Goal: Task Accomplishment & Management: Complete application form

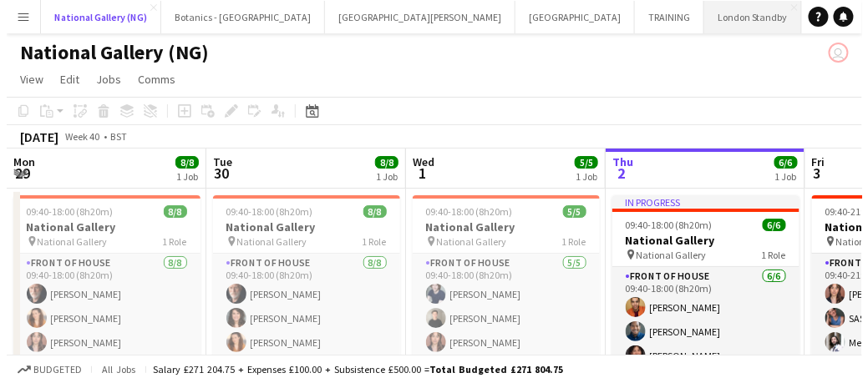
scroll to position [0, 399]
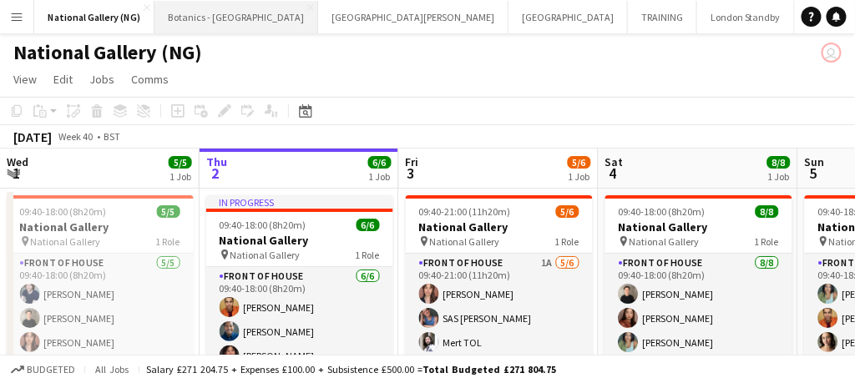
click at [236, 25] on button "Botanics - [GEOGRAPHIC_DATA] Close" at bounding box center [237, 17] width 164 height 33
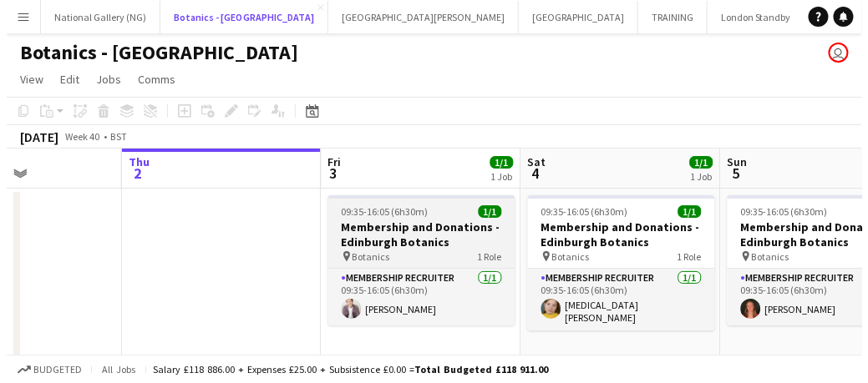
scroll to position [0, 485]
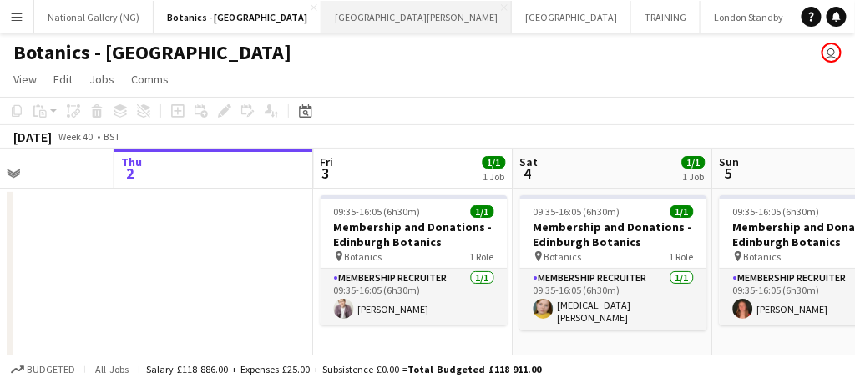
click at [341, 26] on button "[GEOGRAPHIC_DATA][PERSON_NAME] [GEOGRAPHIC_DATA] Close" at bounding box center [417, 17] width 190 height 33
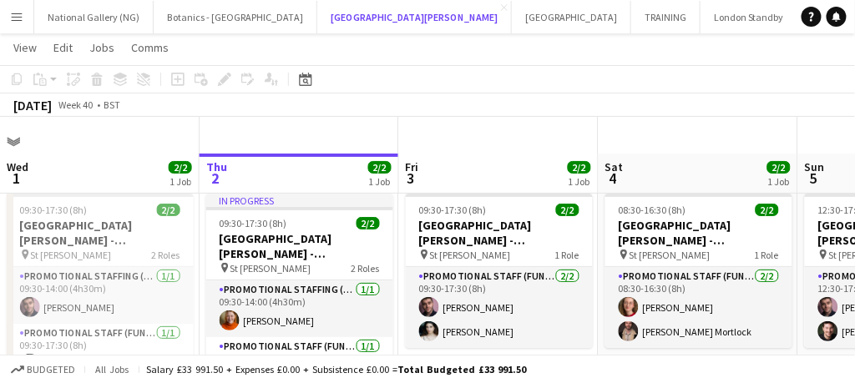
scroll to position [48, 0]
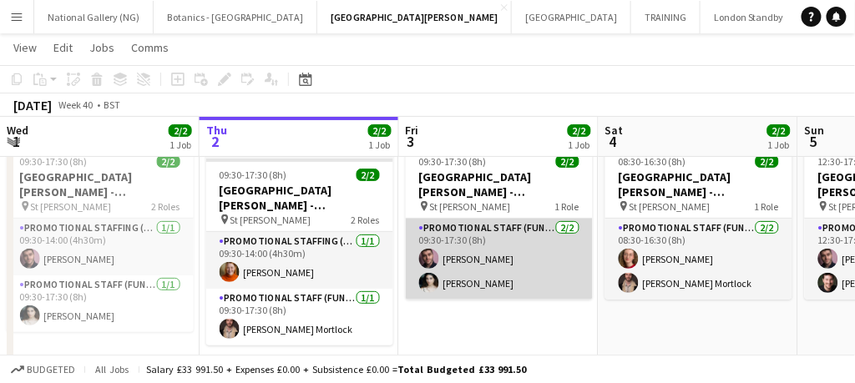
click at [469, 262] on app-card-role "Promotional Staff (Fundraiser) [DATE] 09:30-17:30 (8h) [PERSON_NAME] [PERSON_NA…" at bounding box center [499, 259] width 187 height 81
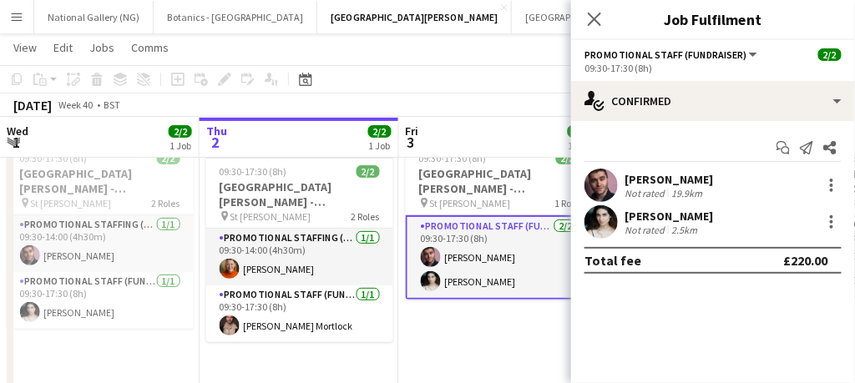
scroll to position [53, 0]
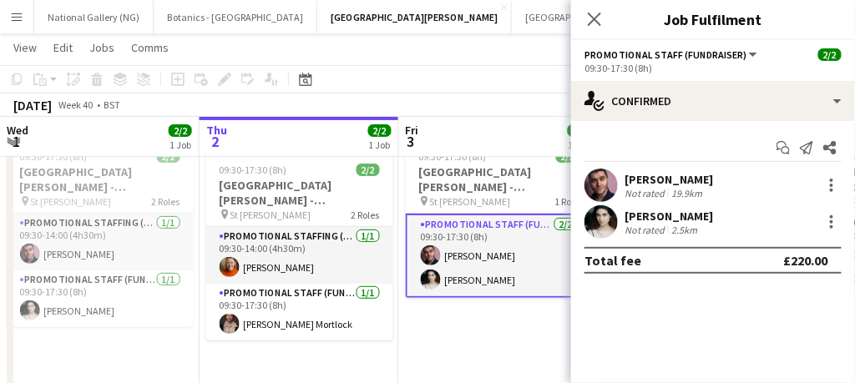
click at [591, 19] on icon "Close pop-in" at bounding box center [594, 19] width 13 height 13
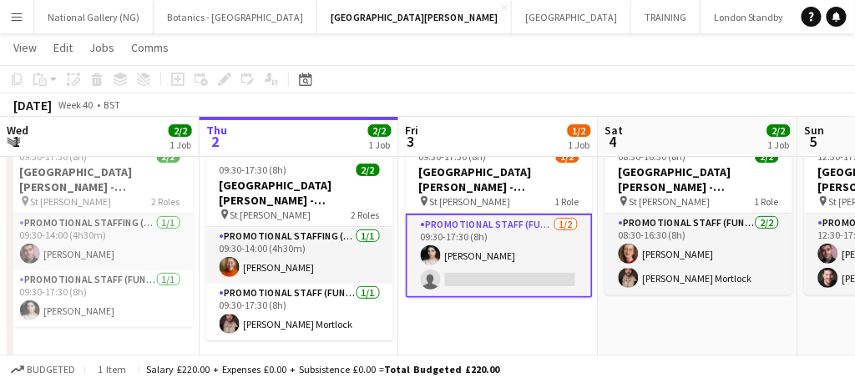
click at [19, 15] on app-icon "Menu" at bounding box center [16, 16] width 13 height 13
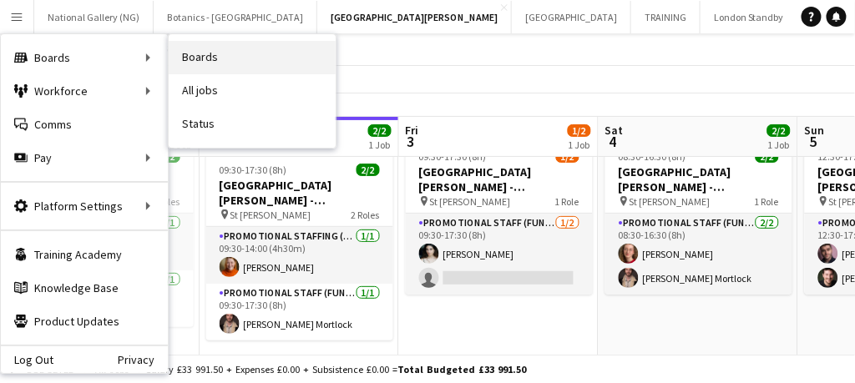
click at [170, 58] on link "Boards" at bounding box center [252, 57] width 167 height 33
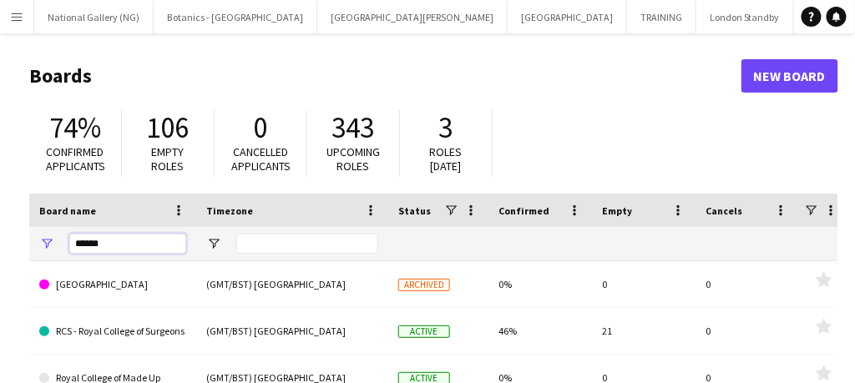
drag, startPoint x: 109, startPoint y: 253, endPoint x: 95, endPoint y: 250, distance: 13.8
click at [95, 250] on input "*****" at bounding box center [127, 244] width 117 height 20
click at [117, 245] on input "*****" at bounding box center [127, 244] width 117 height 20
type input "*"
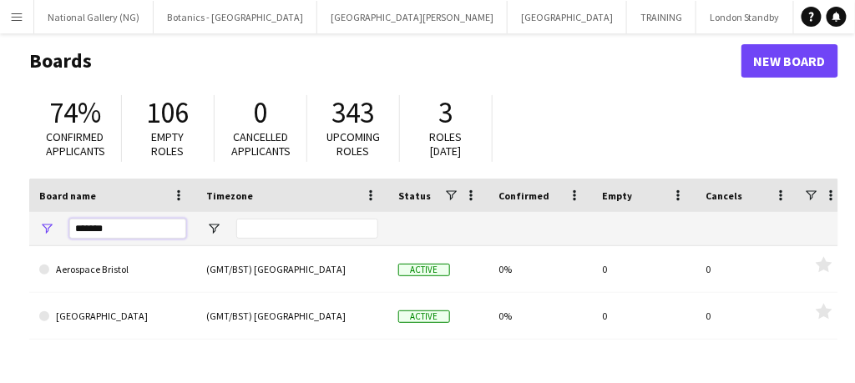
scroll to position [13, 0]
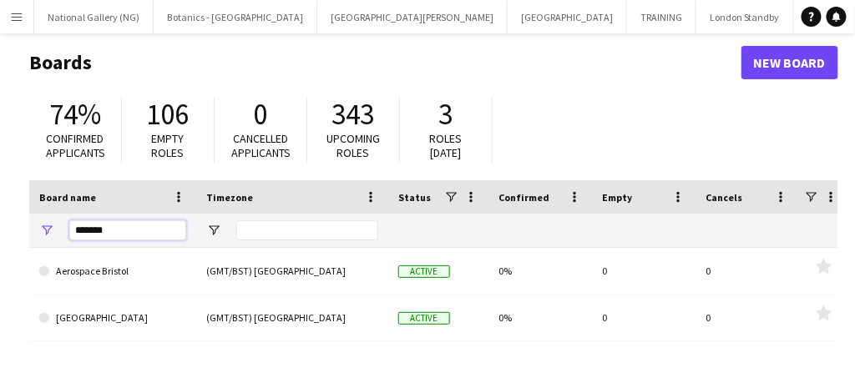
drag, startPoint x: 115, startPoint y: 230, endPoint x: 58, endPoint y: 230, distance: 57.6
click at [58, 230] on div "*******" at bounding box center [112, 230] width 167 height 33
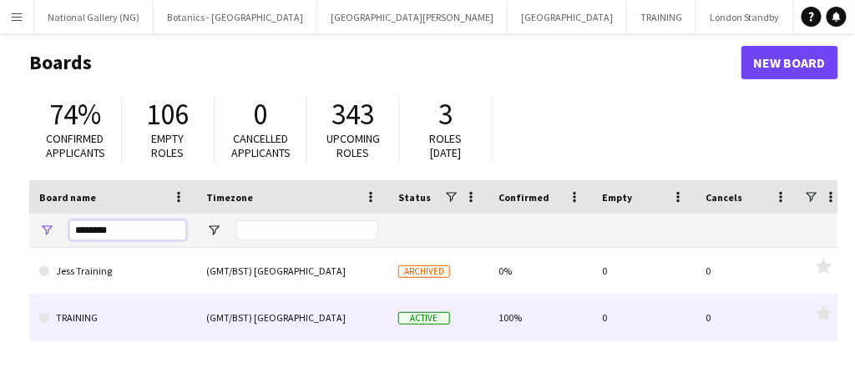
type input "********"
click at [131, 319] on link "TRAINING" at bounding box center [112, 318] width 147 height 47
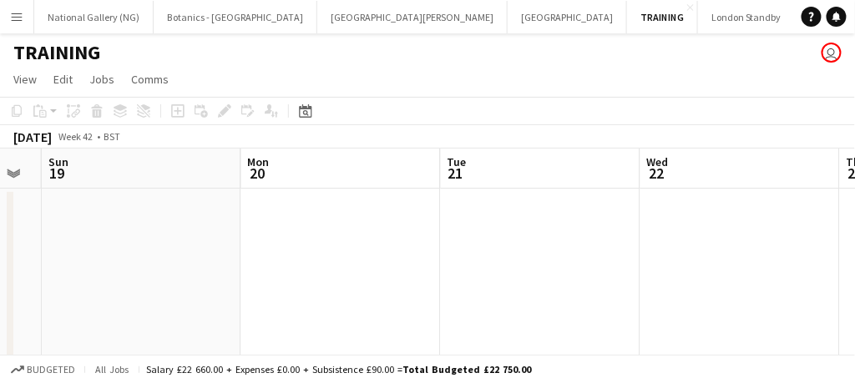
scroll to position [0, 728]
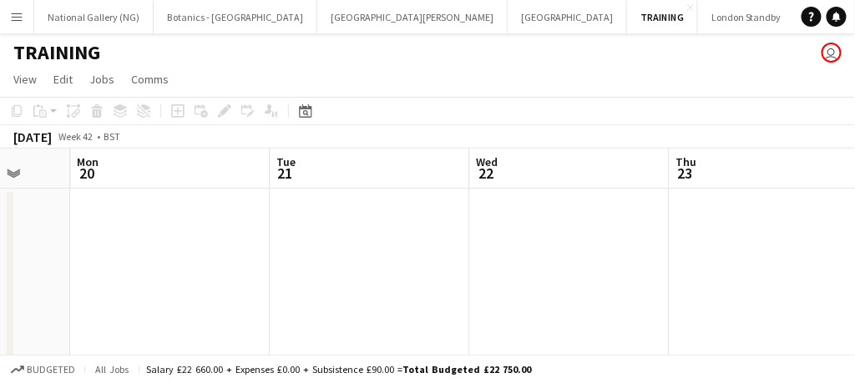
click at [514, 172] on app-board-header-date "Wed 22" at bounding box center [570, 169] width 200 height 40
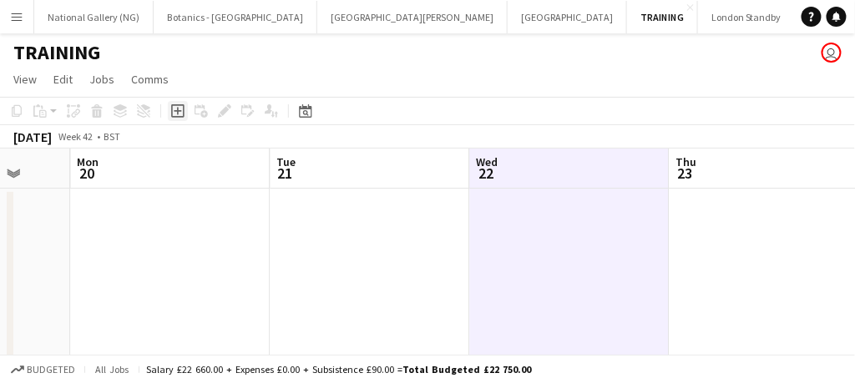
click at [178, 109] on icon at bounding box center [178, 112] width 8 height 8
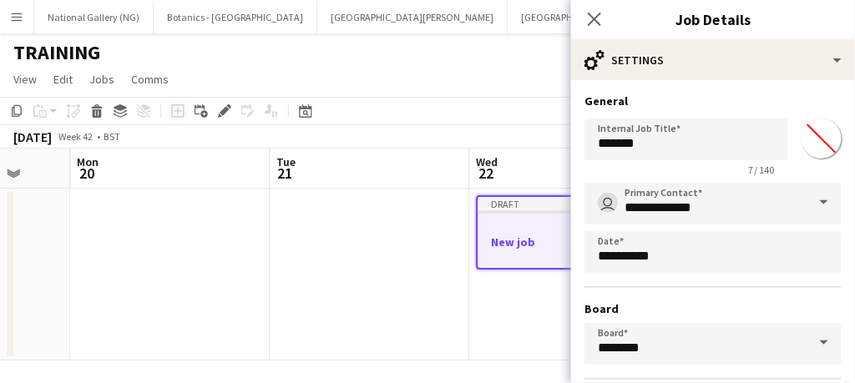
click at [178, 109] on div "Add job Add linked Job Edit Edit linked Job Applicants" at bounding box center [218, 111] width 128 height 20
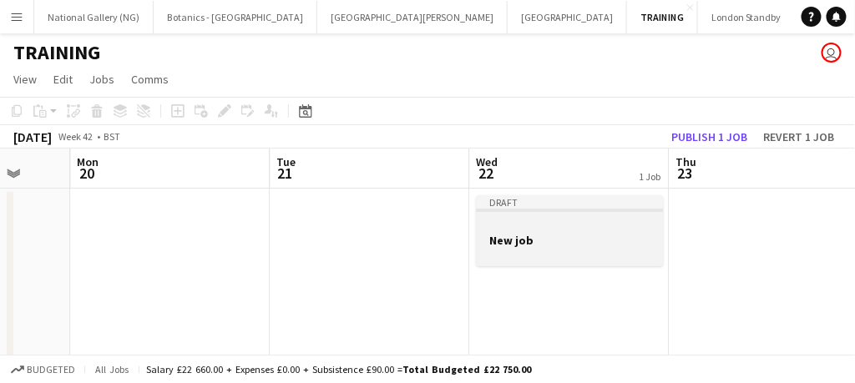
click at [532, 234] on h3 "New job" at bounding box center [570, 240] width 187 height 15
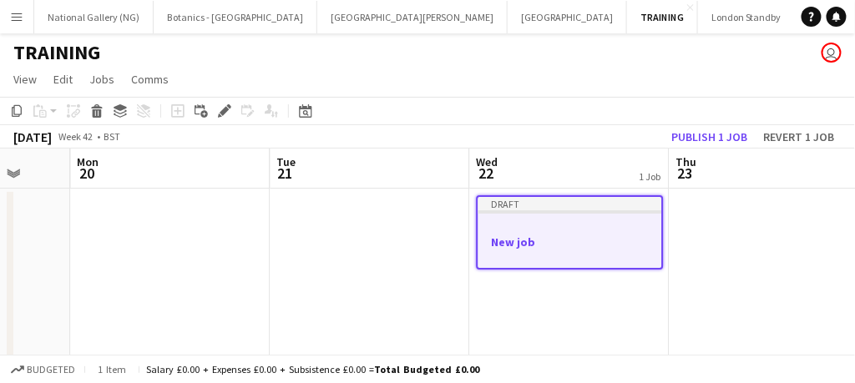
click at [547, 210] on div "Draft" at bounding box center [571, 203] width 184 height 13
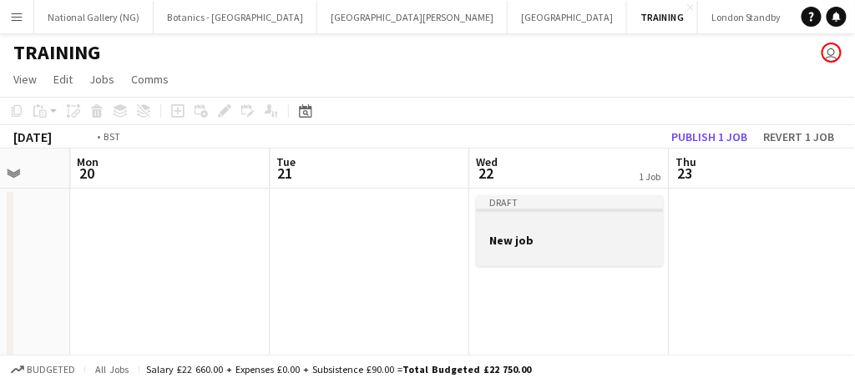
scroll to position [0, 516]
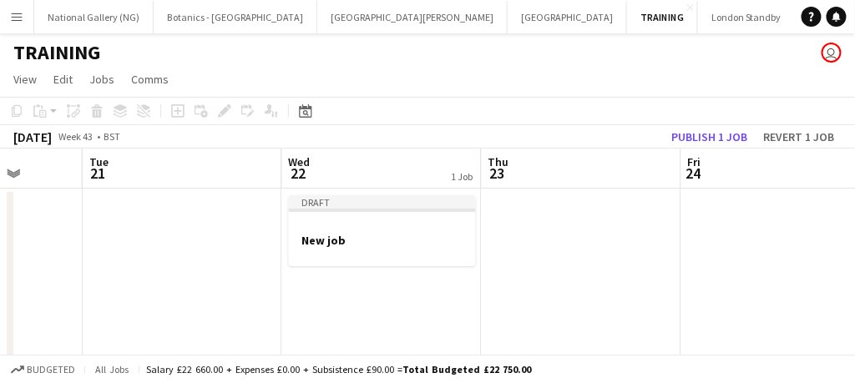
click at [532, 224] on app-date-cell at bounding box center [582, 275] width 200 height 172
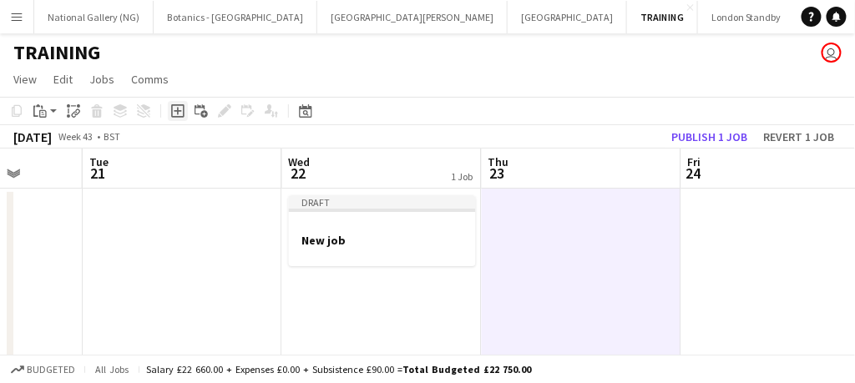
click at [179, 112] on icon "Add job" at bounding box center [177, 110] width 13 height 13
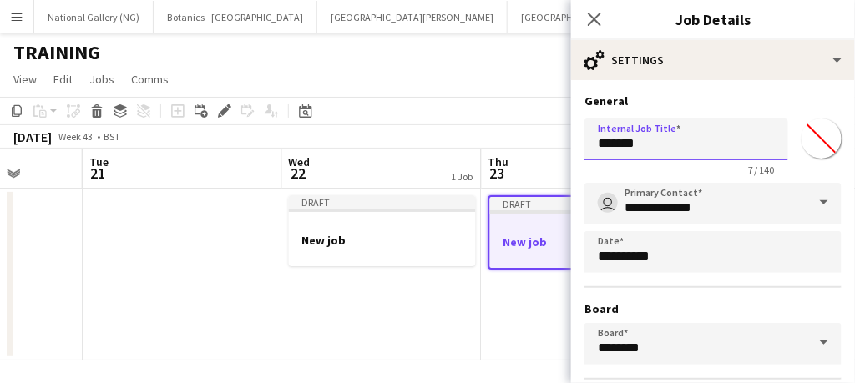
click at [672, 148] on input "*******" at bounding box center [687, 140] width 204 height 42
drag, startPoint x: 672, startPoint y: 148, endPoint x: 590, endPoint y: 135, distance: 83.0
click at [590, 135] on input "*******" at bounding box center [687, 140] width 204 height 42
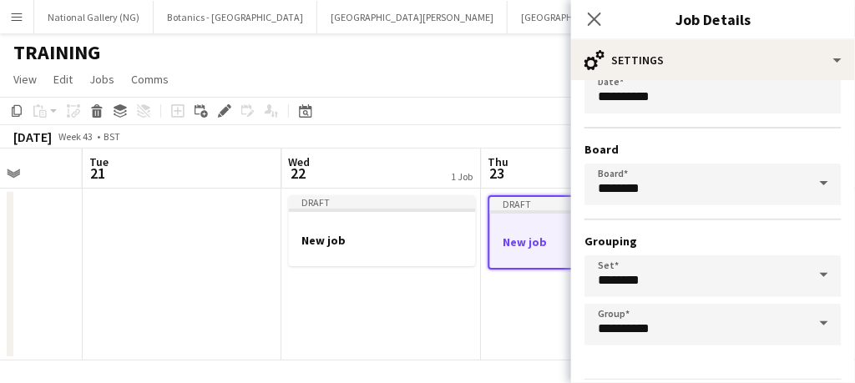
scroll to position [213, 0]
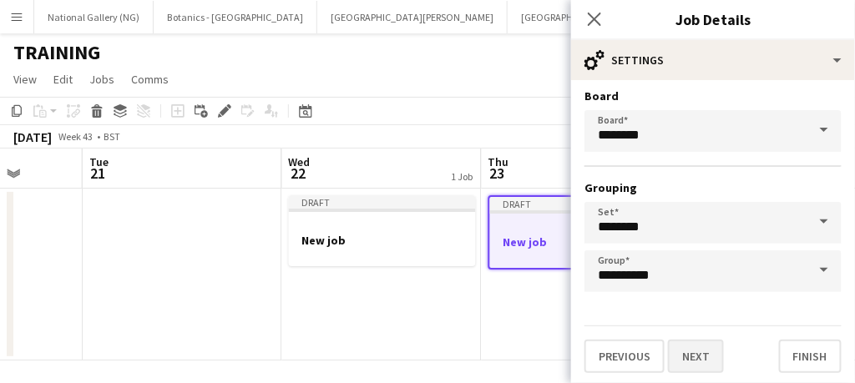
type input "**********"
click at [705, 358] on button "Next" at bounding box center [696, 356] width 56 height 33
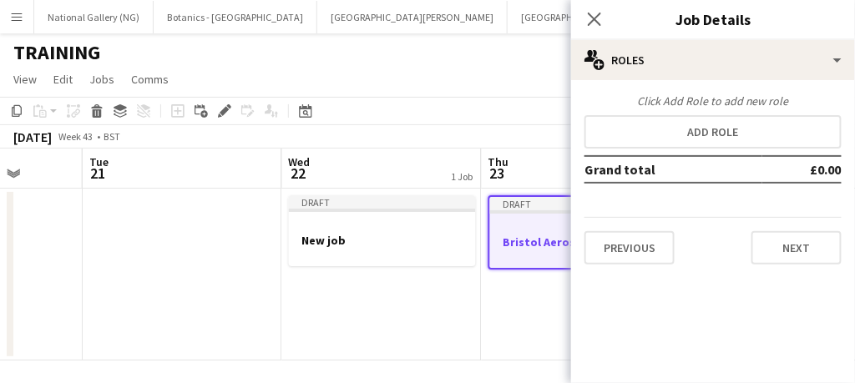
scroll to position [0, 0]
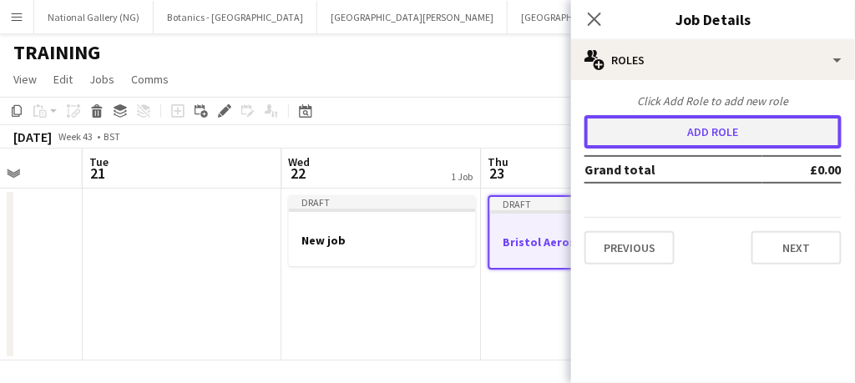
click at [719, 128] on button "Add role" at bounding box center [713, 131] width 257 height 33
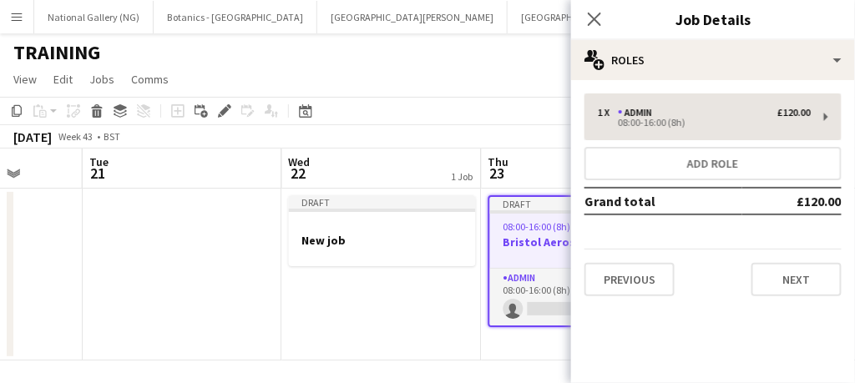
click at [713, 119] on div "08:00-16:00 (8h)" at bounding box center [704, 123] width 213 height 8
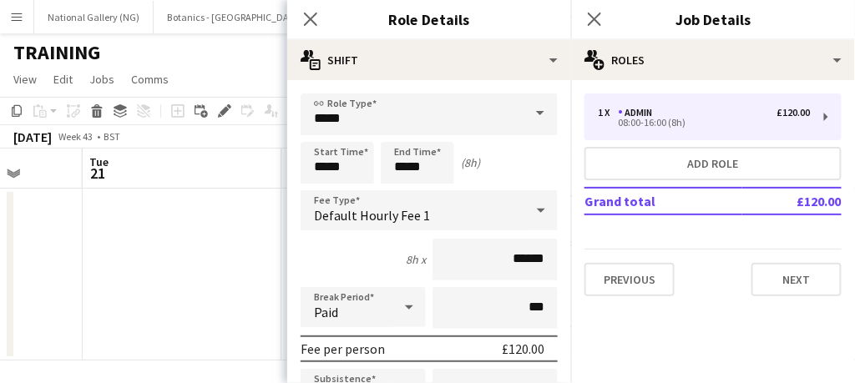
click at [523, 119] on span at bounding box center [540, 114] width 35 height 40
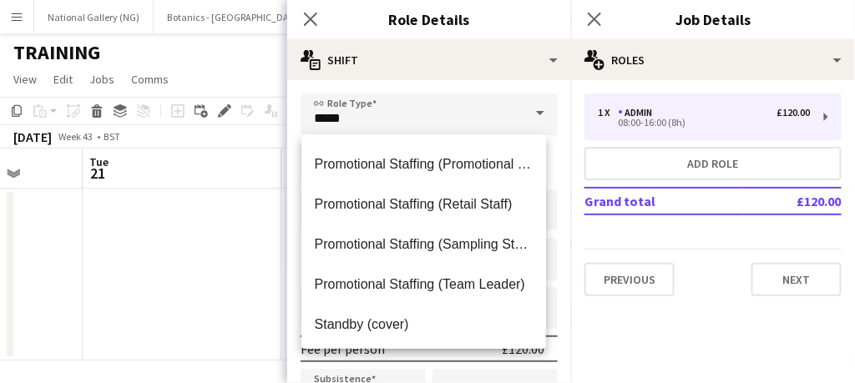
scroll to position [1241, 0]
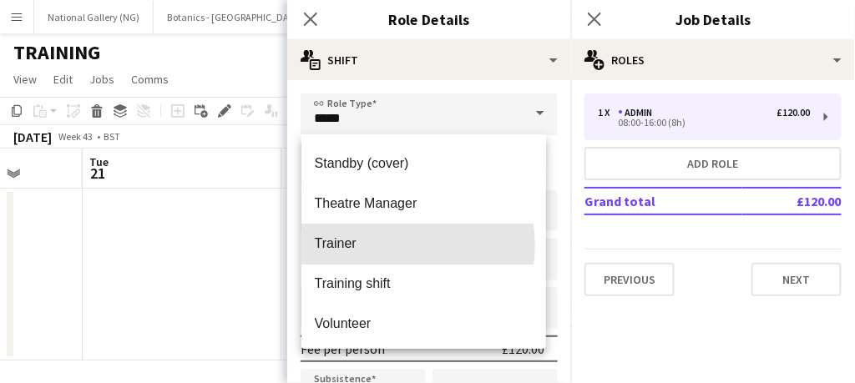
click at [391, 245] on span "Trainer" at bounding box center [424, 244] width 218 height 16
type input "*******"
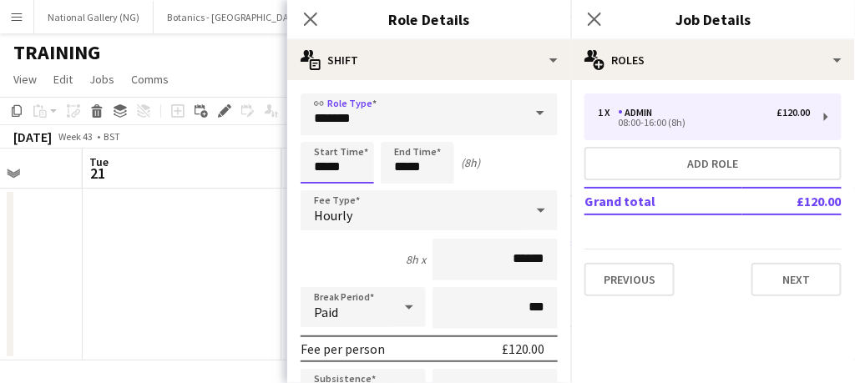
click at [361, 170] on input "*****" at bounding box center [338, 163] width 74 height 42
click at [319, 143] on input "*****" at bounding box center [338, 163] width 74 height 42
click at [319, 137] on div at bounding box center [320, 133] width 33 height 17
type input "*****"
click at [319, 137] on div at bounding box center [320, 133] width 33 height 17
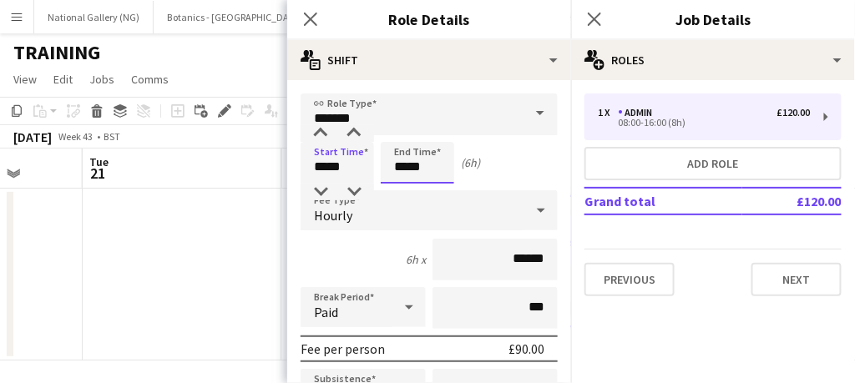
click at [439, 164] on input "*****" at bounding box center [418, 163] width 74 height 42
type input "*****"
click at [401, 129] on div at bounding box center [400, 133] width 33 height 17
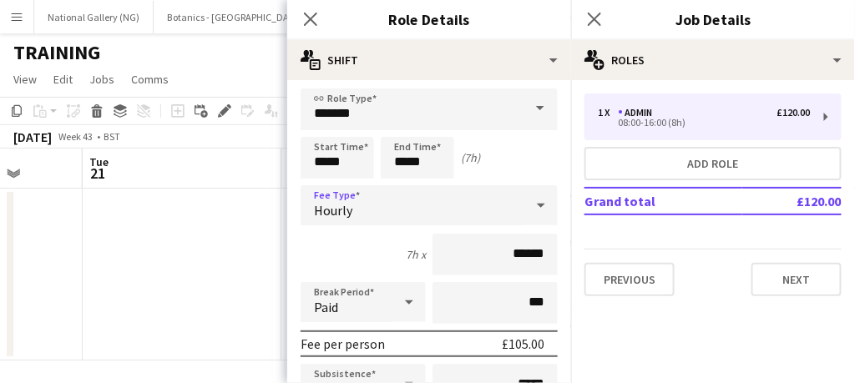
click at [374, 216] on div "Hourly" at bounding box center [413, 205] width 224 height 40
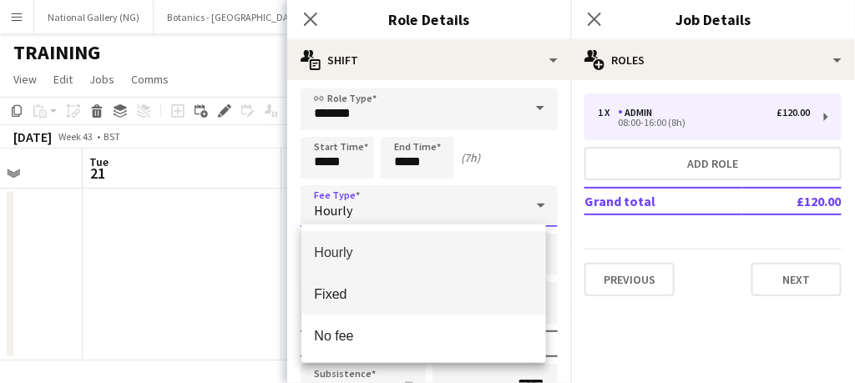
click at [361, 290] on span "Fixed" at bounding box center [424, 295] width 218 height 16
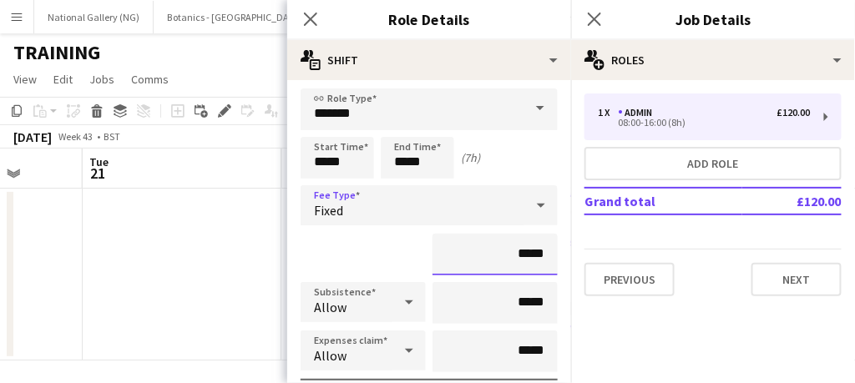
click at [538, 251] on input "*****" at bounding box center [495, 255] width 125 height 42
type input "**"
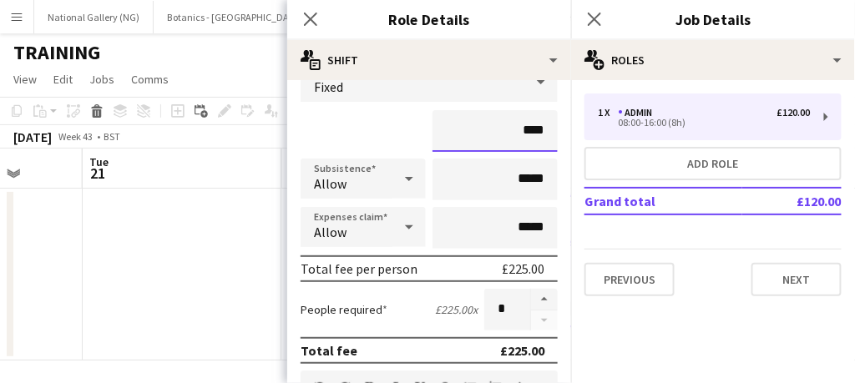
scroll to position [129, 0]
type input "****"
click at [317, 26] on icon at bounding box center [310, 19] width 16 height 16
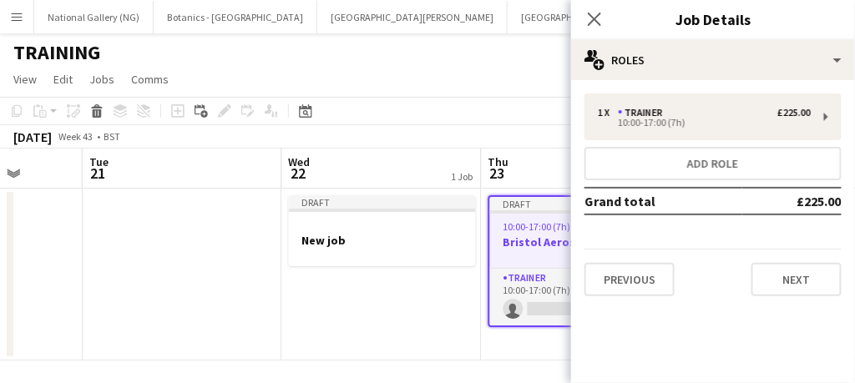
click at [536, 247] on h3 "Bristol Aerospace" at bounding box center [582, 242] width 184 height 15
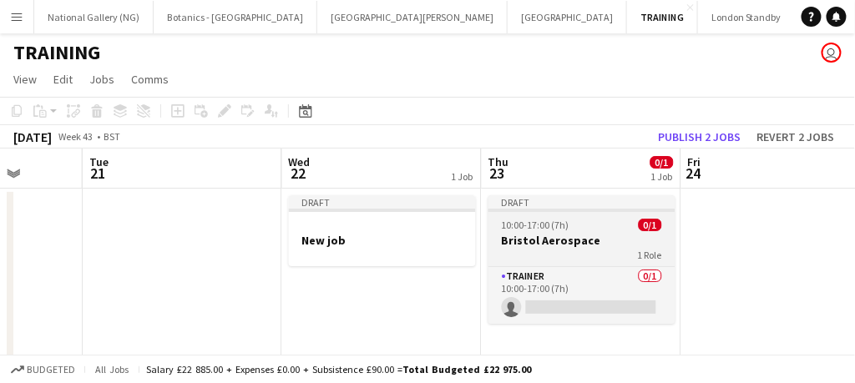
click at [536, 247] on h3 "Bristol Aerospace" at bounding box center [582, 240] width 187 height 15
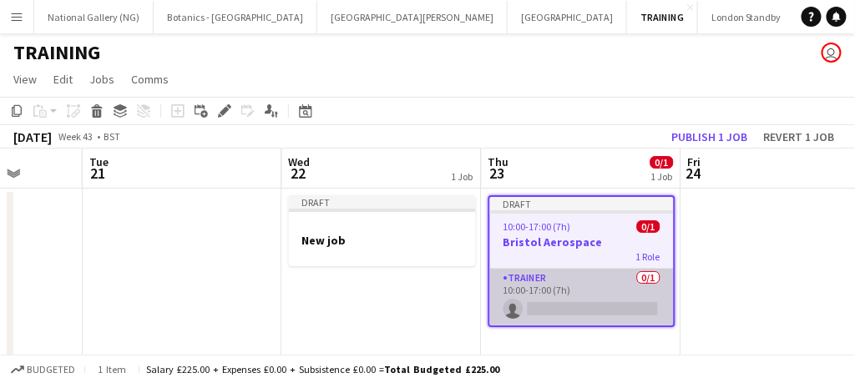
click at [590, 282] on app-card-role "Trainer 0/1 10:00-17:00 (7h) single-neutral-actions" at bounding box center [582, 297] width 184 height 57
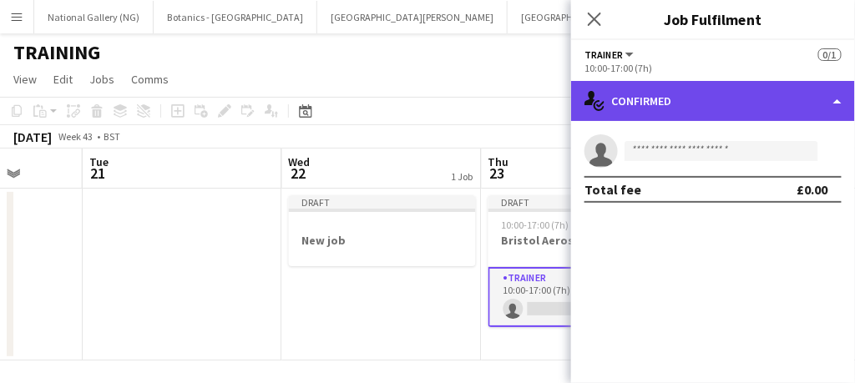
drag, startPoint x: 687, startPoint y: 96, endPoint x: 838, endPoint y: 104, distance: 151.4
click at [838, 104] on div "single-neutral-actions-check-2 Confirmed" at bounding box center [713, 101] width 284 height 40
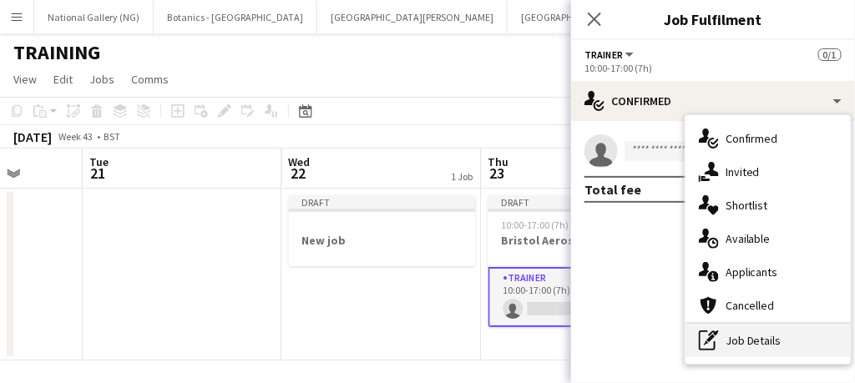
click at [743, 349] on div "pen-write Job Details" at bounding box center [768, 340] width 165 height 33
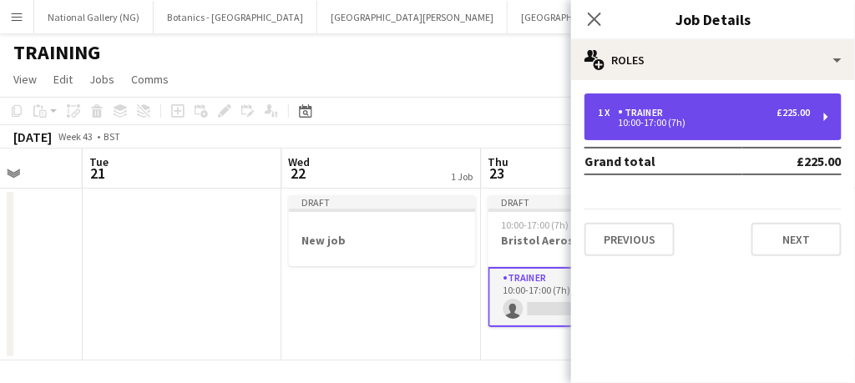
click at [679, 119] on div "10:00-17:00 (7h)" at bounding box center [704, 123] width 213 height 8
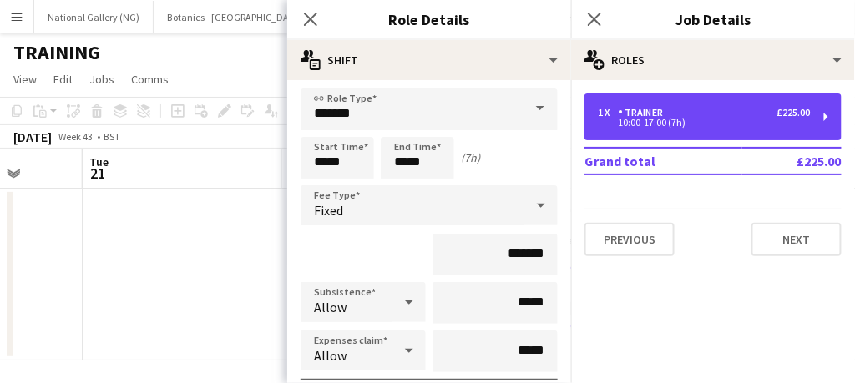
scroll to position [0, 0]
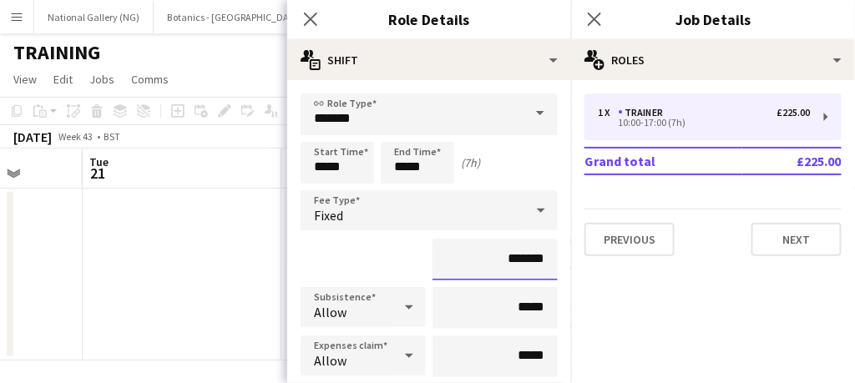
click at [509, 256] on input "*******" at bounding box center [495, 260] width 125 height 42
type input "*******"
drag, startPoint x: 414, startPoint y: 257, endPoint x: 371, endPoint y: 270, distance: 45.2
click at [371, 270] on div "*******" at bounding box center [429, 260] width 257 height 42
click at [308, 19] on icon "Close pop-in" at bounding box center [310, 19] width 16 height 16
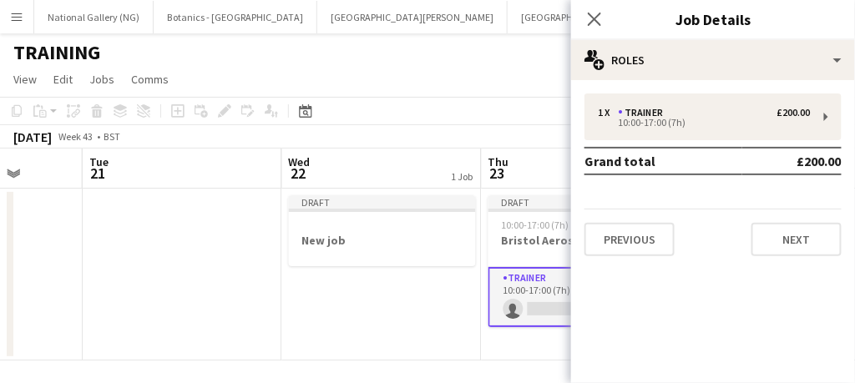
click at [551, 309] on app-card-role "Trainer 0/1 10:00-17:00 (7h) single-neutral-actions" at bounding box center [582, 297] width 187 height 60
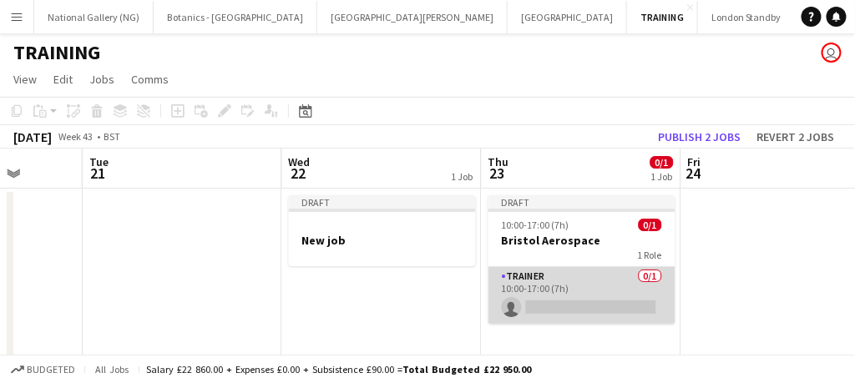
click at [573, 285] on app-card-role "Trainer 0/1 10:00-17:00 (7h) single-neutral-actions" at bounding box center [582, 295] width 187 height 57
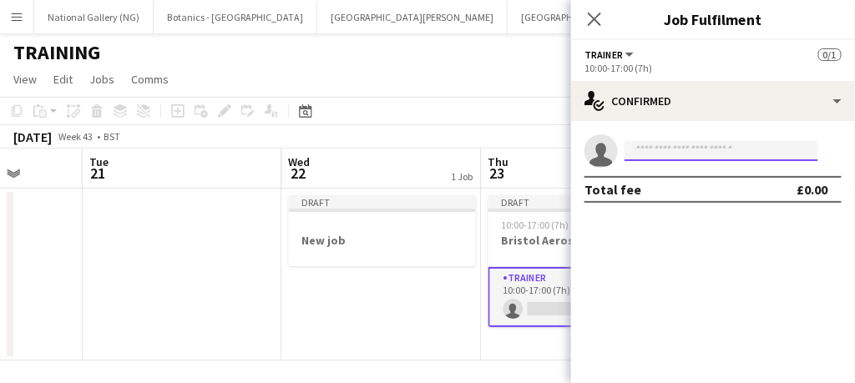
click at [668, 149] on input at bounding box center [722, 151] width 194 height 20
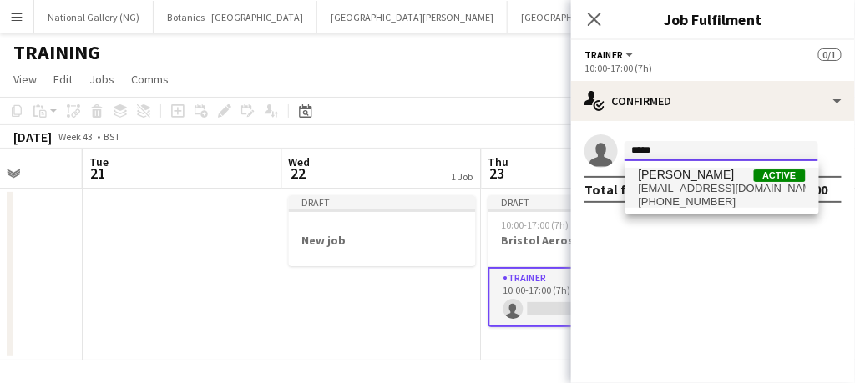
type input "*****"
click at [668, 190] on span "[EMAIL_ADDRESS][DOMAIN_NAME]" at bounding box center [722, 188] width 167 height 13
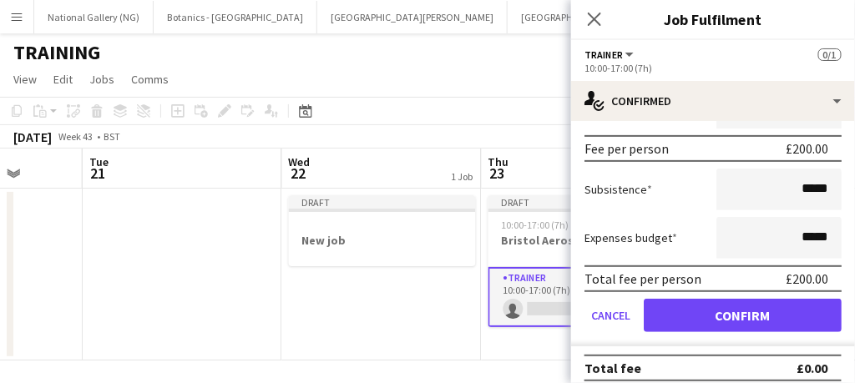
scroll to position [157, 0]
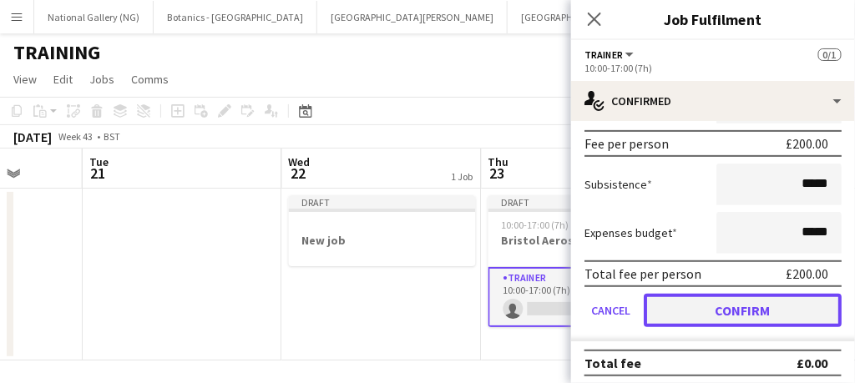
click at [693, 313] on button "Confirm" at bounding box center [743, 310] width 198 height 33
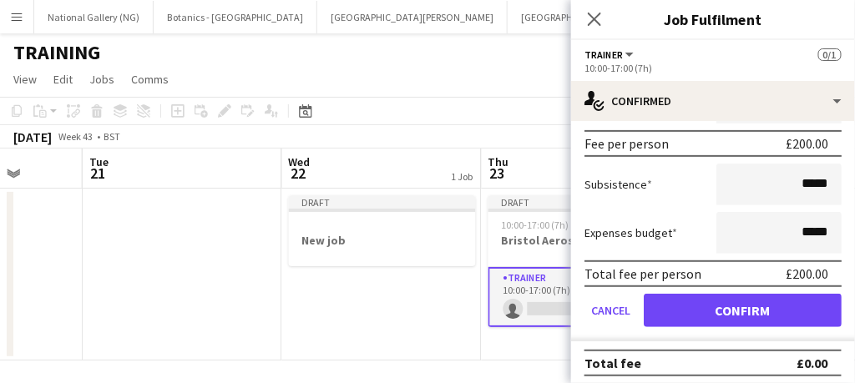
scroll to position [0, 0]
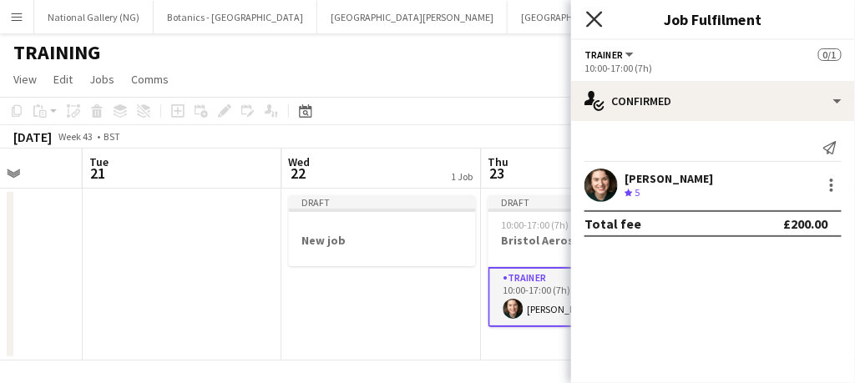
click at [602, 16] on icon "Close pop-in" at bounding box center [594, 19] width 16 height 16
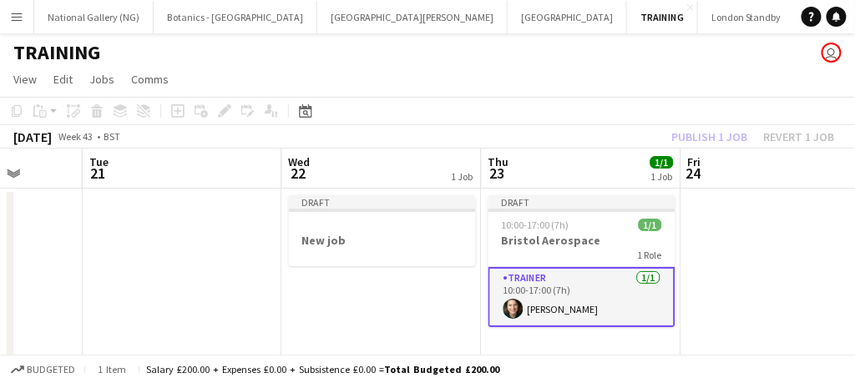
click at [586, 292] on app-card-role "Trainer [DATE] 10:00-17:00 (7h) [PERSON_NAME]" at bounding box center [582, 297] width 187 height 60
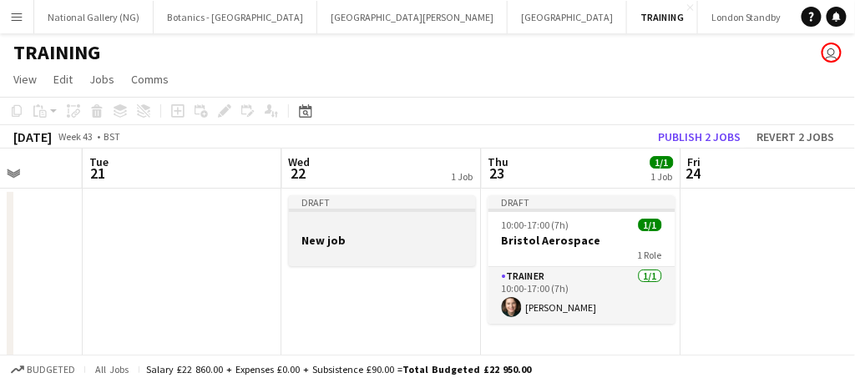
click at [382, 247] on h3 "New job" at bounding box center [382, 240] width 187 height 15
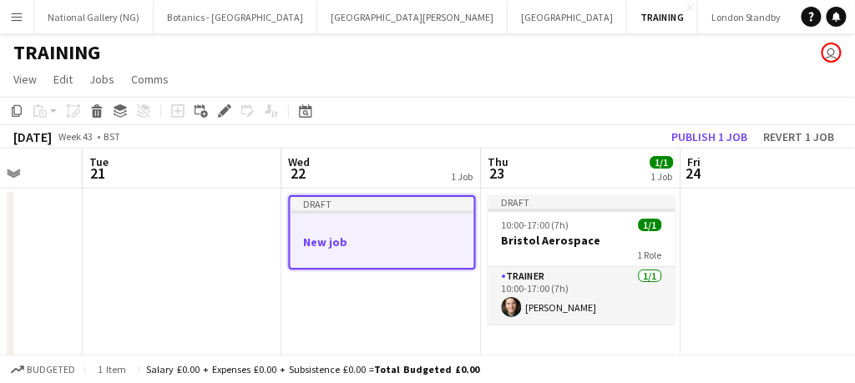
click at [412, 226] on div at bounding box center [383, 227] width 184 height 13
click at [412, 233] on app-job-card "Draft New job" at bounding box center [382, 232] width 187 height 74
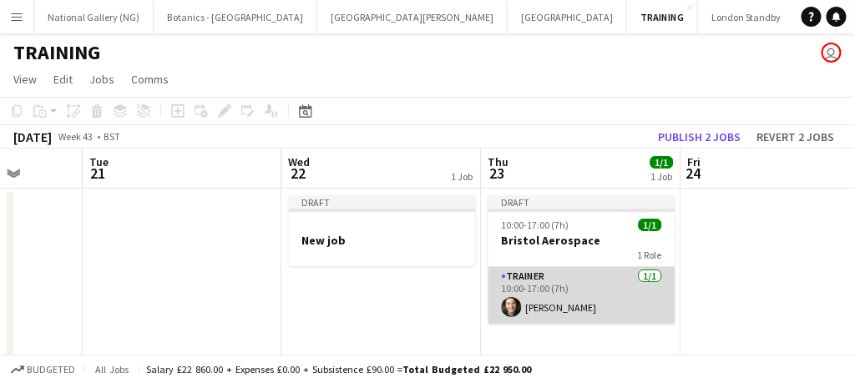
click at [568, 276] on app-card-role "Trainer [DATE] 10:00-17:00 (7h) [PERSON_NAME]" at bounding box center [582, 295] width 187 height 57
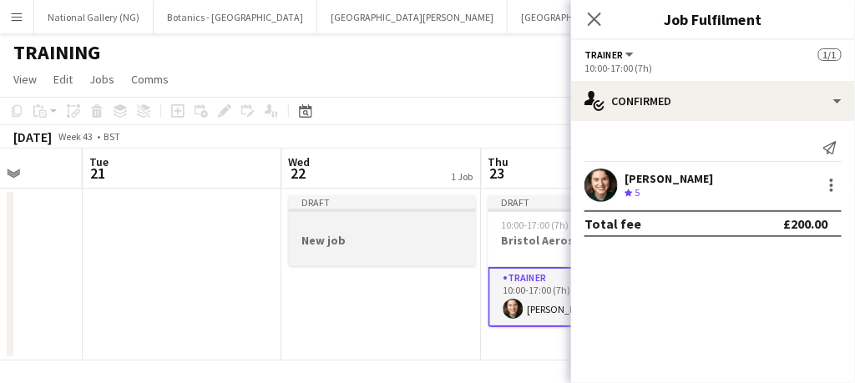
click at [338, 246] on h3 "New job" at bounding box center [382, 240] width 187 height 15
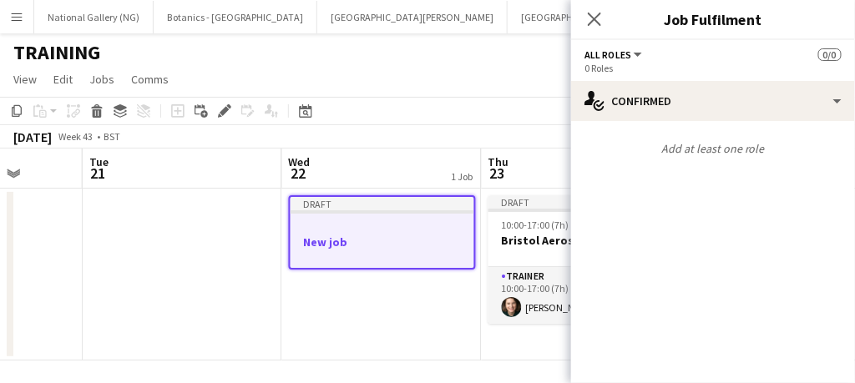
click at [354, 319] on app-date-cell "Draft New job" at bounding box center [382, 275] width 200 height 172
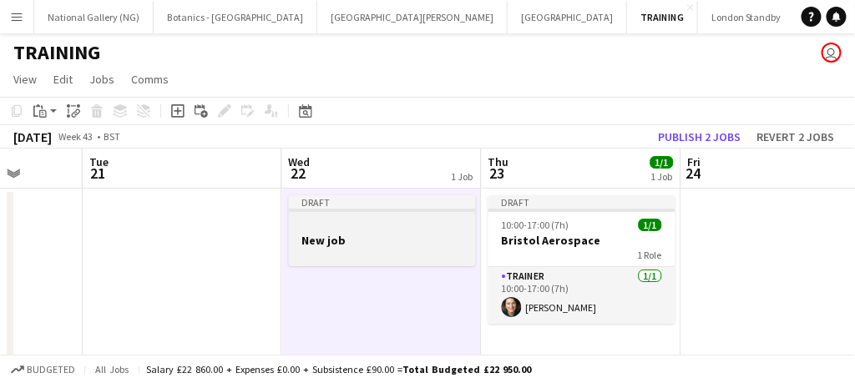
click at [423, 204] on div "Draft" at bounding box center [382, 201] width 187 height 13
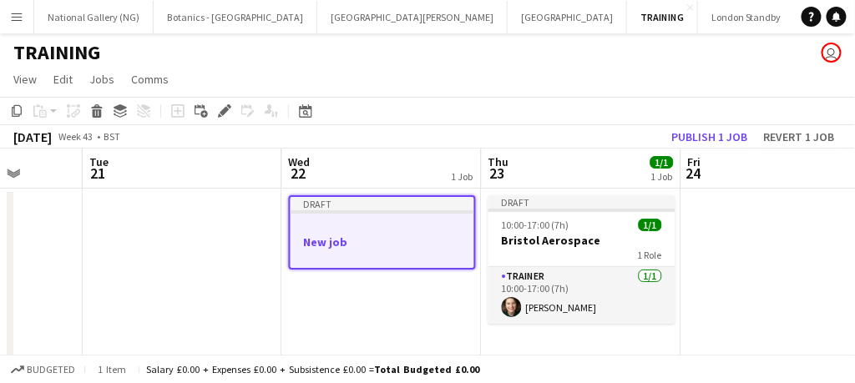
click at [424, 244] on h3 "New job" at bounding box center [383, 242] width 184 height 15
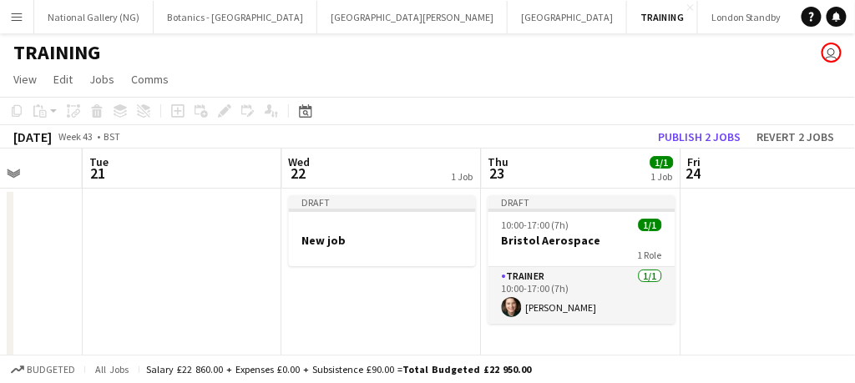
click at [234, 258] on app-date-cell at bounding box center [183, 275] width 200 height 172
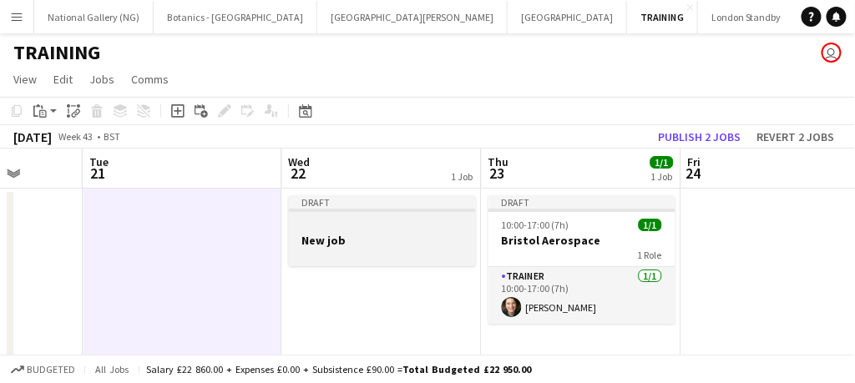
click at [349, 259] on div at bounding box center [382, 254] width 187 height 13
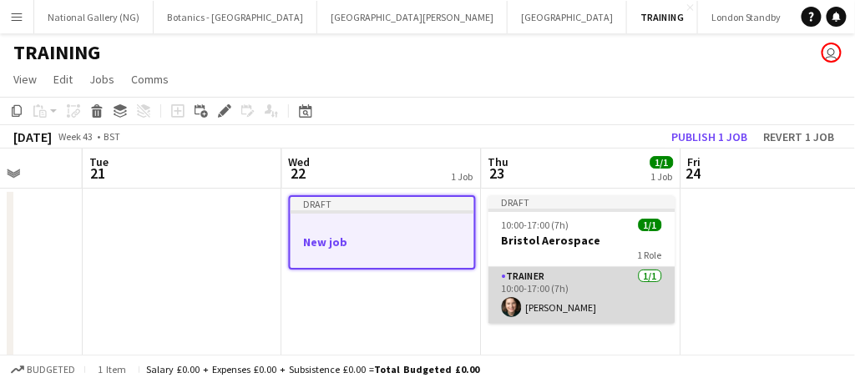
click at [583, 284] on app-card-role "Trainer [DATE] 10:00-17:00 (7h) [PERSON_NAME]" at bounding box center [582, 295] width 187 height 57
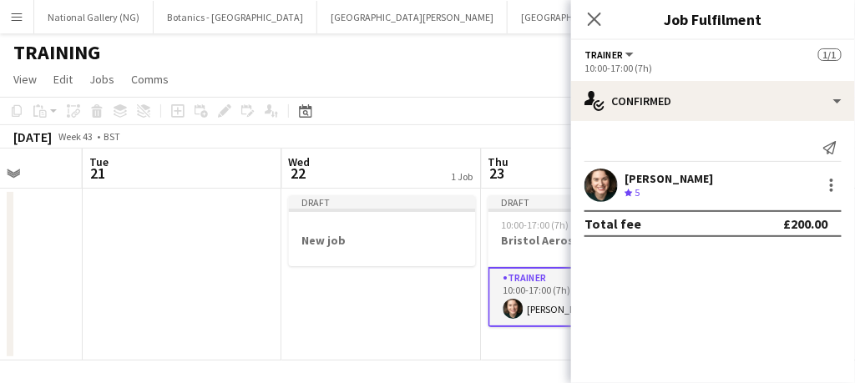
click at [519, 283] on app-card-role "Trainer [DATE] 10:00-17:00 (7h) [PERSON_NAME]" at bounding box center [582, 297] width 187 height 60
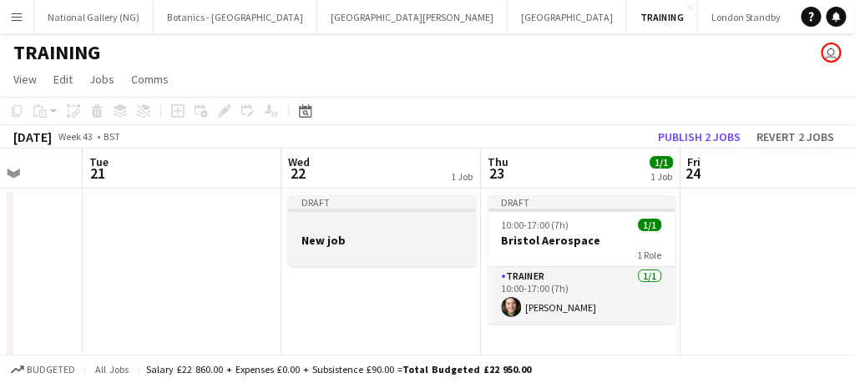
click at [444, 246] on h3 "New job" at bounding box center [382, 240] width 187 height 15
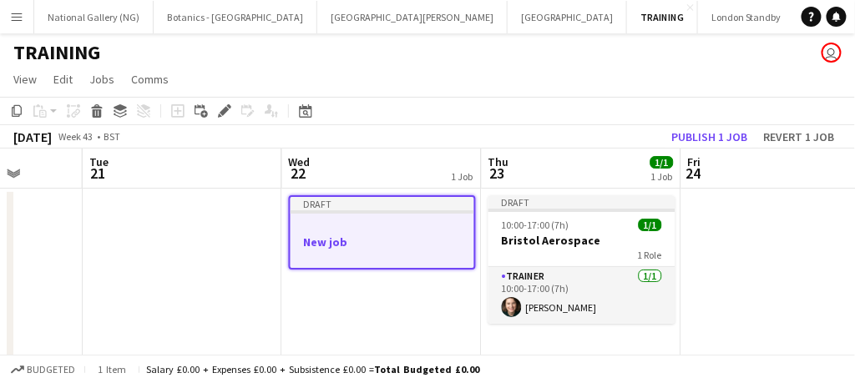
click at [430, 228] on div at bounding box center [383, 227] width 184 height 13
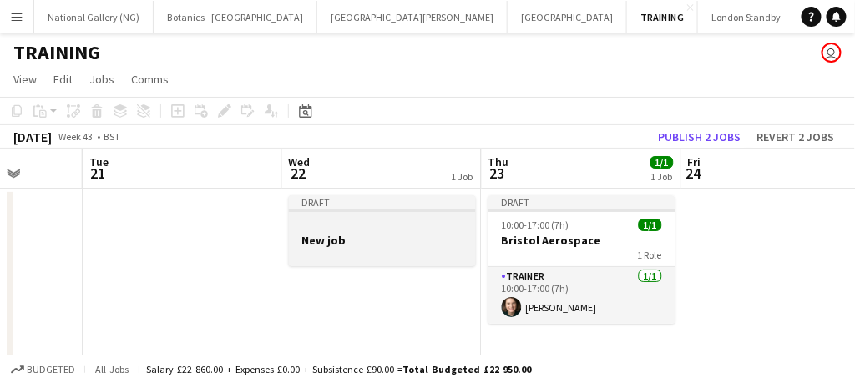
click at [430, 228] on div at bounding box center [382, 225] width 187 height 13
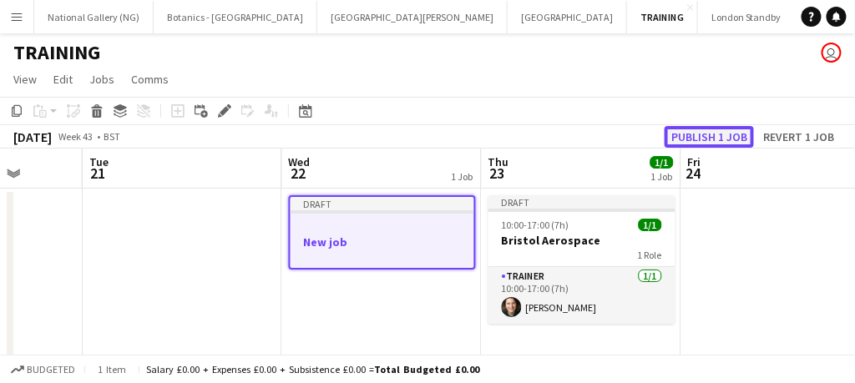
click at [706, 141] on button "Publish 1 job" at bounding box center [709, 137] width 89 height 22
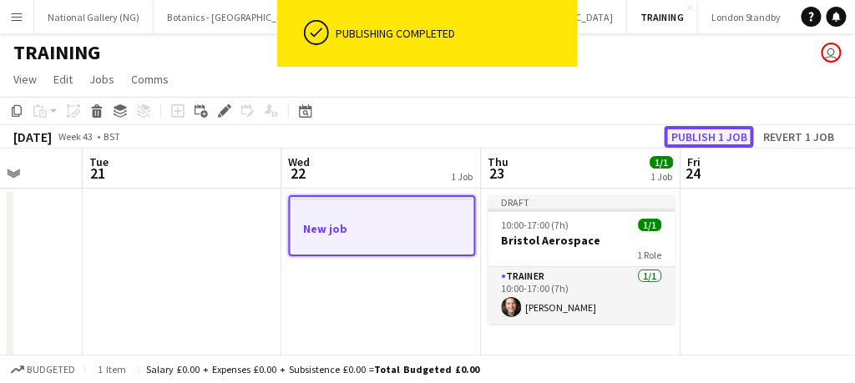
click at [707, 129] on button "Publish 1 job" at bounding box center [709, 137] width 89 height 22
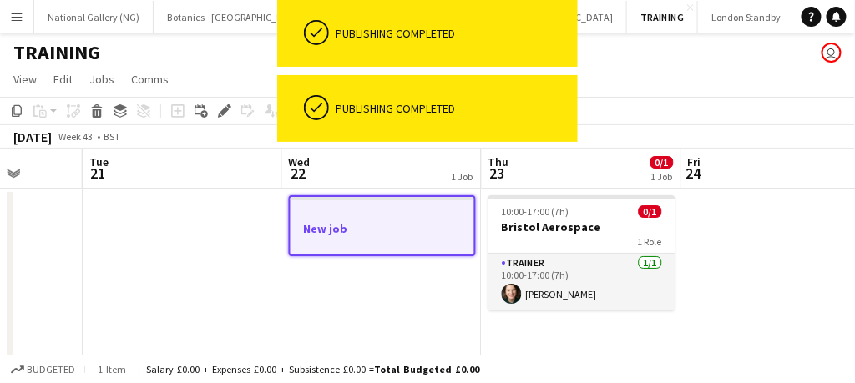
click at [421, 230] on h3 "New job" at bounding box center [383, 228] width 184 height 15
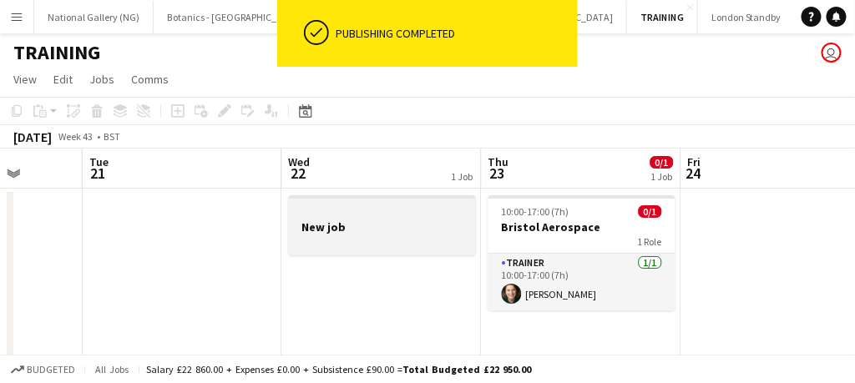
click at [421, 230] on h3 "New job" at bounding box center [382, 227] width 187 height 15
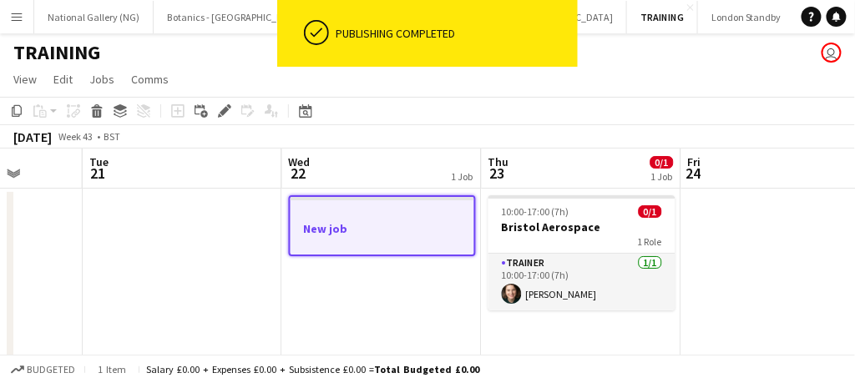
click at [421, 230] on h3 "New job" at bounding box center [383, 228] width 184 height 15
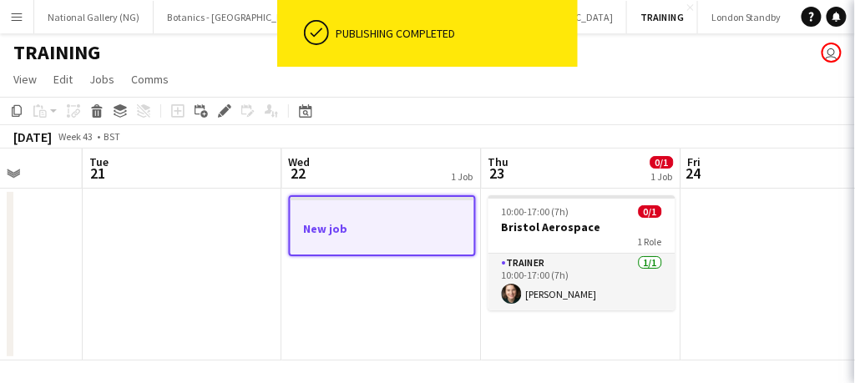
click at [421, 230] on h3 "New job" at bounding box center [383, 228] width 184 height 15
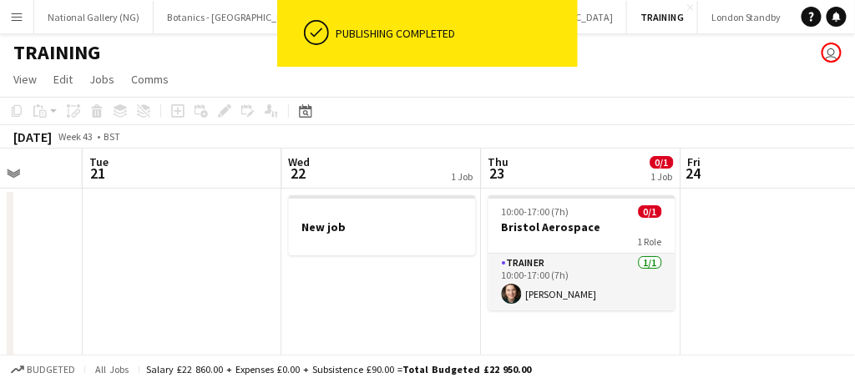
click at [764, 263] on app-date-cell at bounding box center [782, 275] width 200 height 172
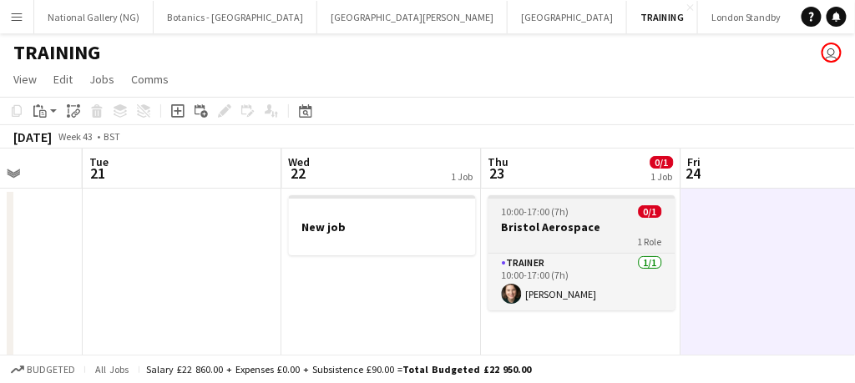
click at [612, 236] on div "1 Role" at bounding box center [582, 241] width 187 height 13
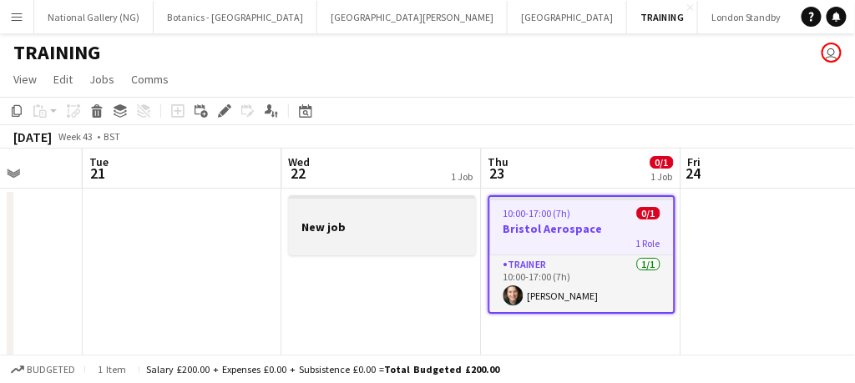
click at [381, 219] on app-job-card "New job" at bounding box center [382, 225] width 187 height 60
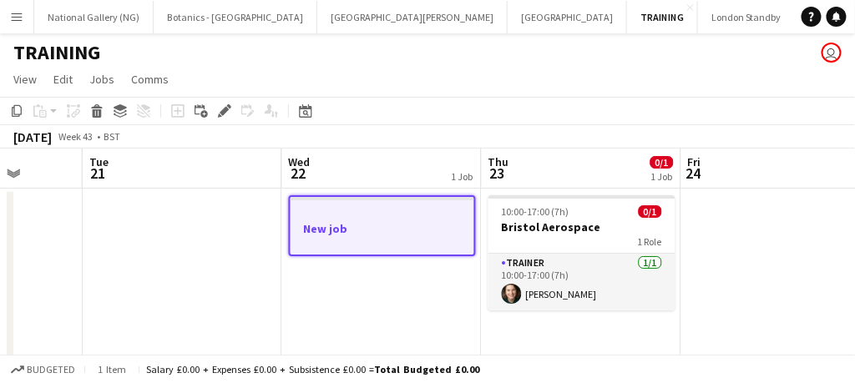
click at [383, 280] on app-date-cell "New job" at bounding box center [382, 275] width 200 height 172
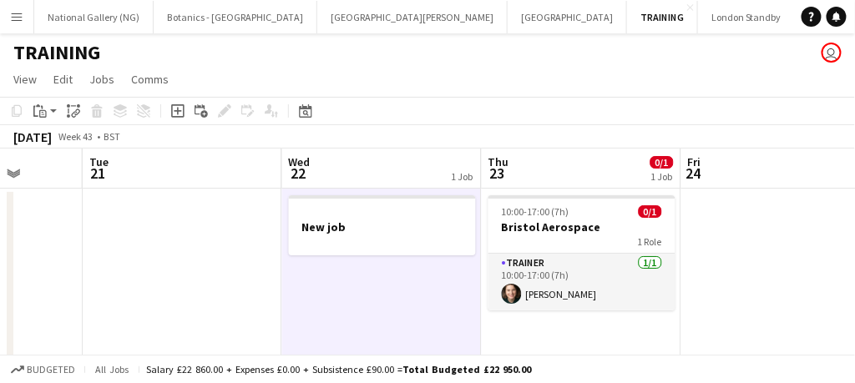
click at [383, 280] on app-date-cell "New job" at bounding box center [382, 275] width 200 height 172
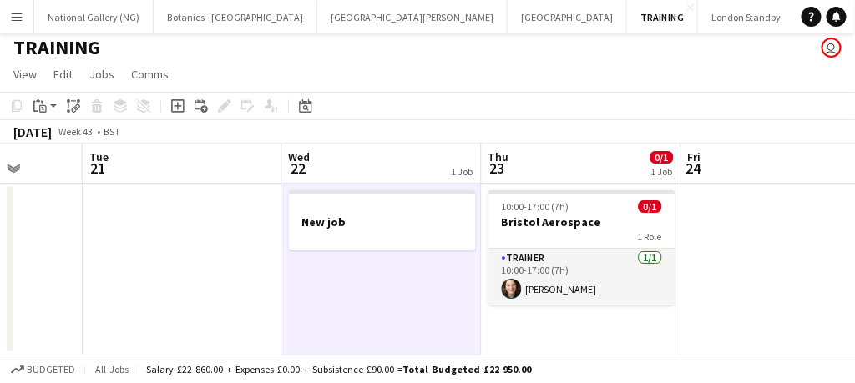
scroll to position [1, 0]
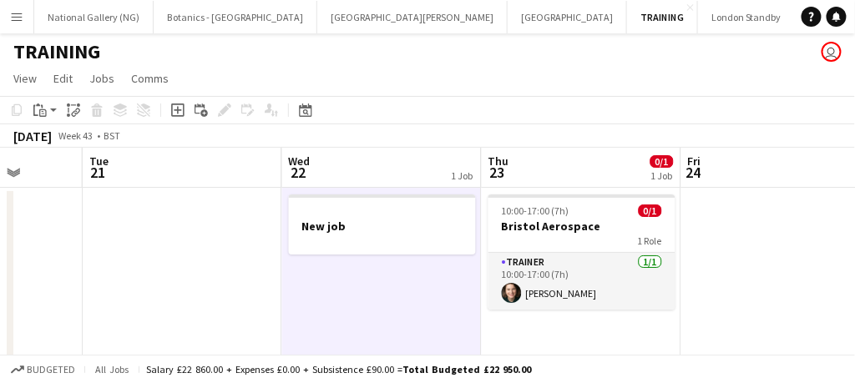
click at [387, 275] on app-date-cell "New job" at bounding box center [382, 274] width 200 height 172
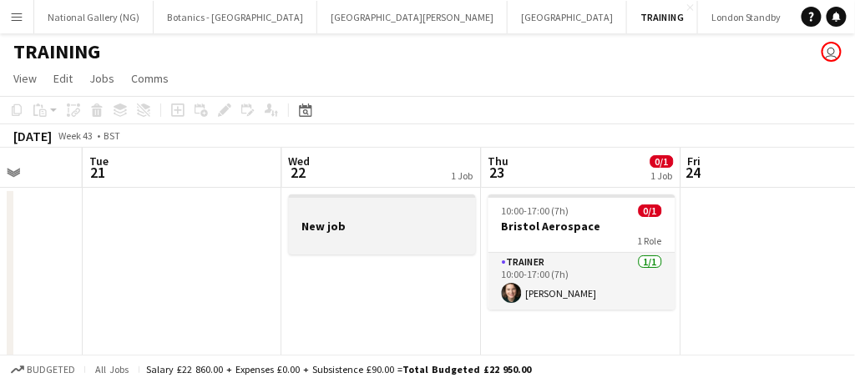
click at [376, 224] on h3 "New job" at bounding box center [382, 226] width 187 height 15
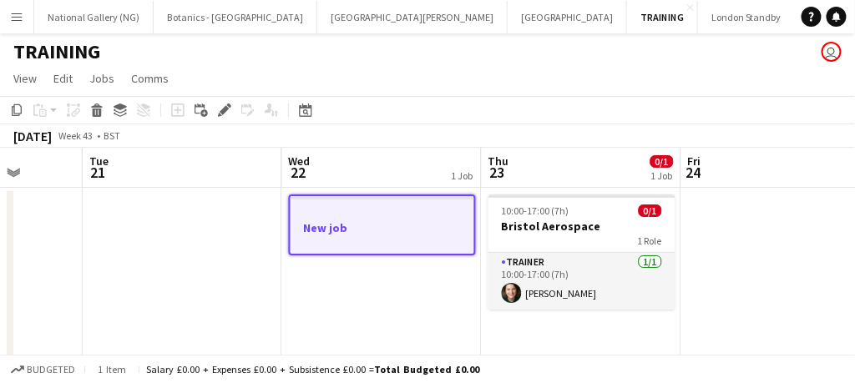
click at [338, 152] on app-board-header-date "Wed 22 1 Job" at bounding box center [382, 168] width 200 height 40
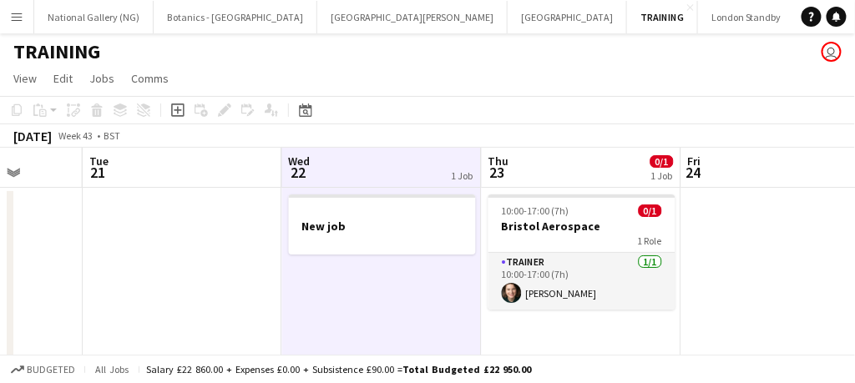
click at [336, 170] on app-board-header-date "Wed 22 1 Job" at bounding box center [382, 168] width 200 height 40
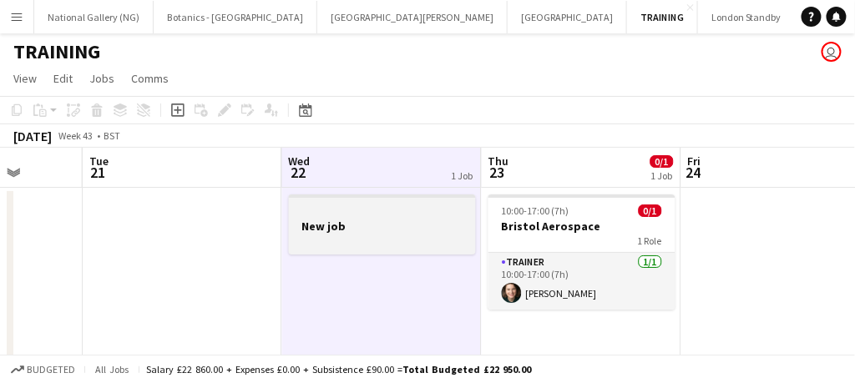
click at [400, 224] on h3 "New job" at bounding box center [382, 226] width 187 height 15
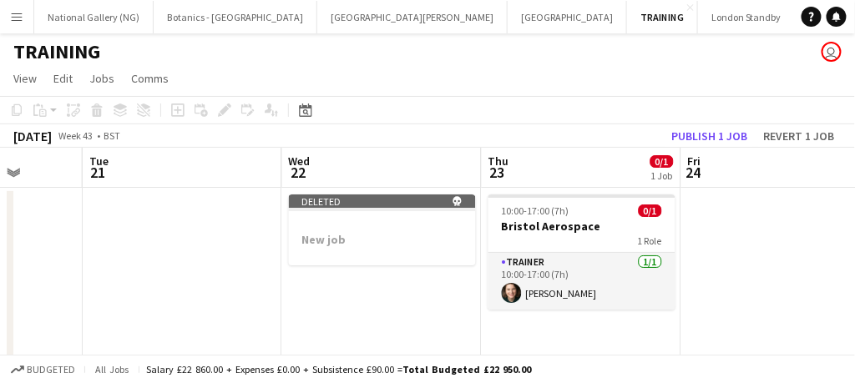
drag, startPoint x: 713, startPoint y: 135, endPoint x: 752, endPoint y: 252, distance: 123.4
click at [752, 252] on app-date-cell at bounding box center [782, 274] width 200 height 172
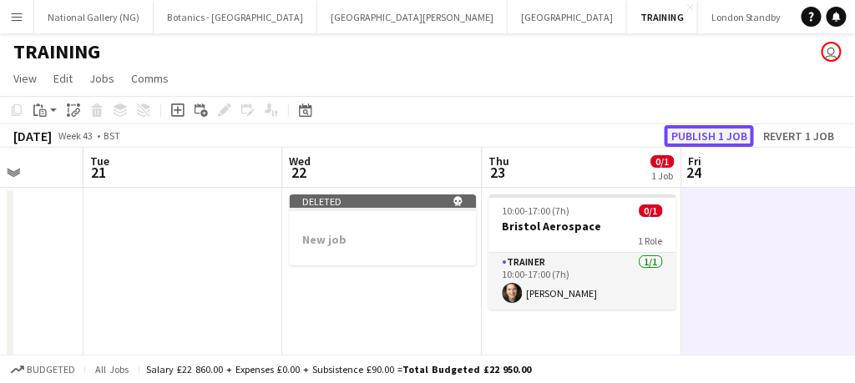
click at [726, 136] on button "Publish 1 job" at bounding box center [709, 136] width 89 height 22
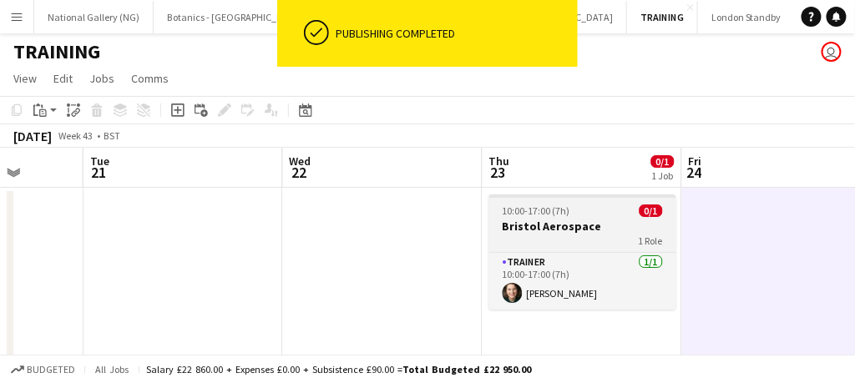
click at [555, 207] on span "10:00-17:00 (7h)" at bounding box center [537, 211] width 68 height 13
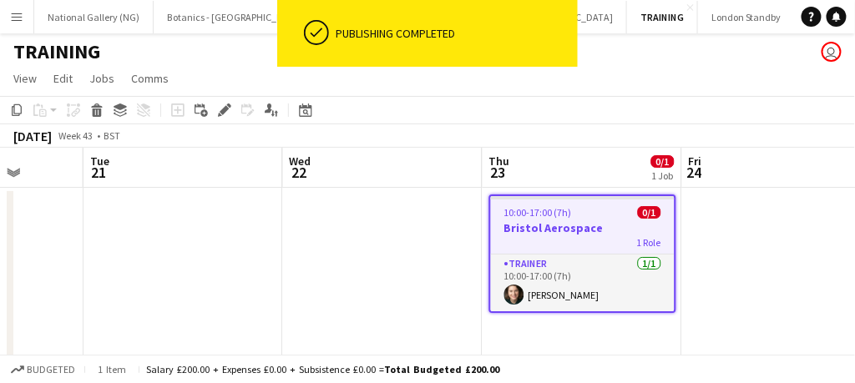
click at [555, 207] on span "10:00-17:00 (7h)" at bounding box center [539, 212] width 68 height 13
click at [316, 229] on app-date-cell at bounding box center [383, 274] width 200 height 172
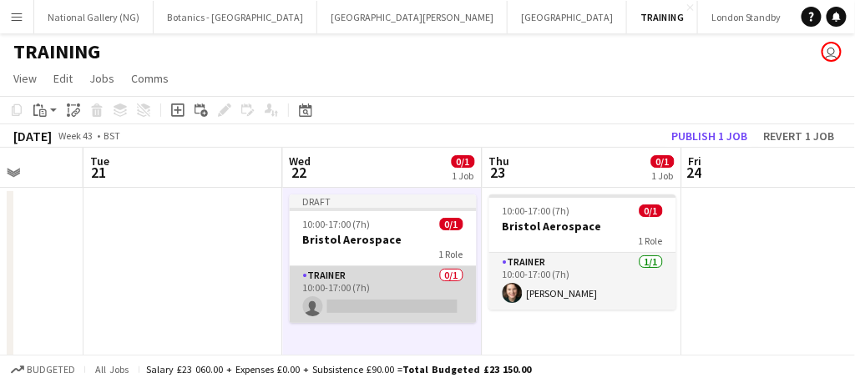
click at [391, 276] on app-card-role "Trainer 0/1 10:00-17:00 (7h) single-neutral-actions" at bounding box center [383, 294] width 187 height 57
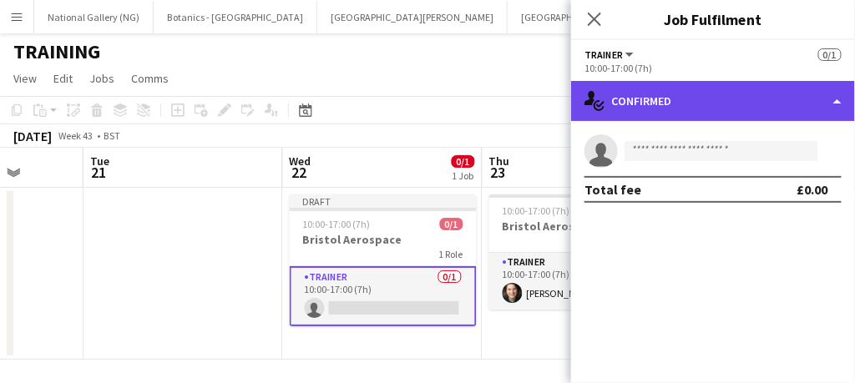
click at [802, 105] on div "single-neutral-actions-check-2 Confirmed" at bounding box center [713, 101] width 284 height 40
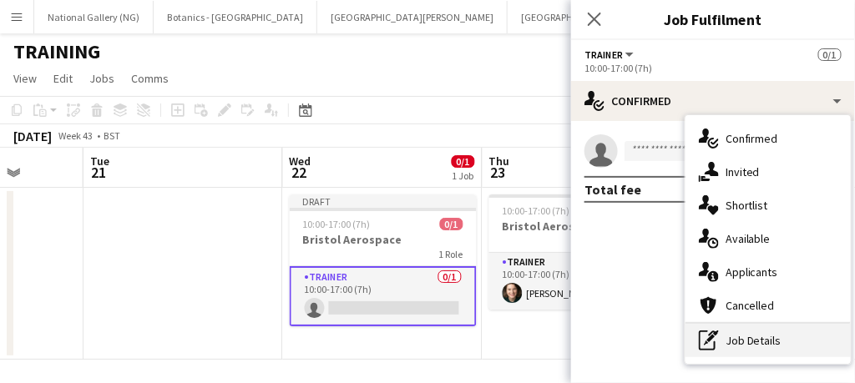
click at [755, 346] on div "pen-write Job Details" at bounding box center [768, 340] width 165 height 33
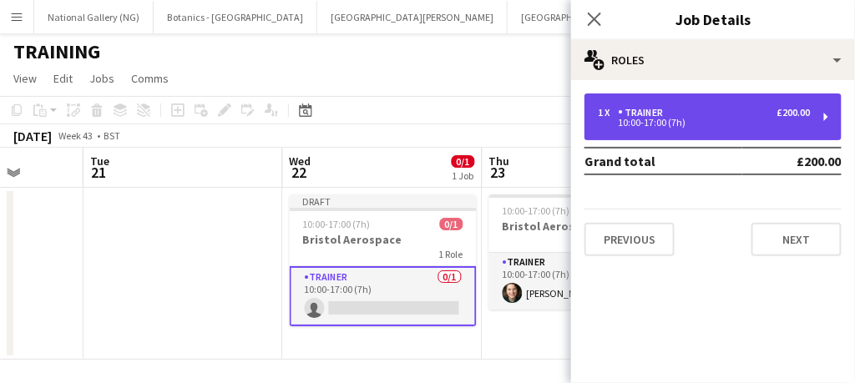
click at [719, 128] on div "1 x Trainer £200.00 10:00-17:00 (7h)" at bounding box center [713, 117] width 257 height 47
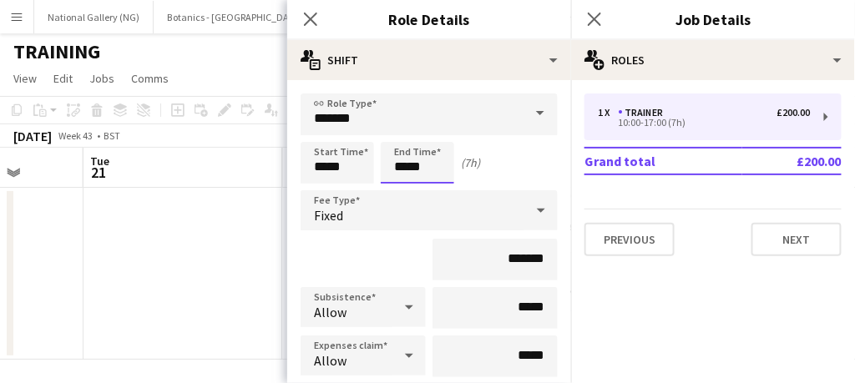
click at [390, 159] on input "*****" at bounding box center [418, 163] width 74 height 42
click at [371, 161] on input "*****" at bounding box center [338, 163] width 74 height 42
type input "*****"
click at [322, 190] on div at bounding box center [320, 192] width 33 height 17
click at [312, 24] on icon "Close pop-in" at bounding box center [310, 19] width 16 height 16
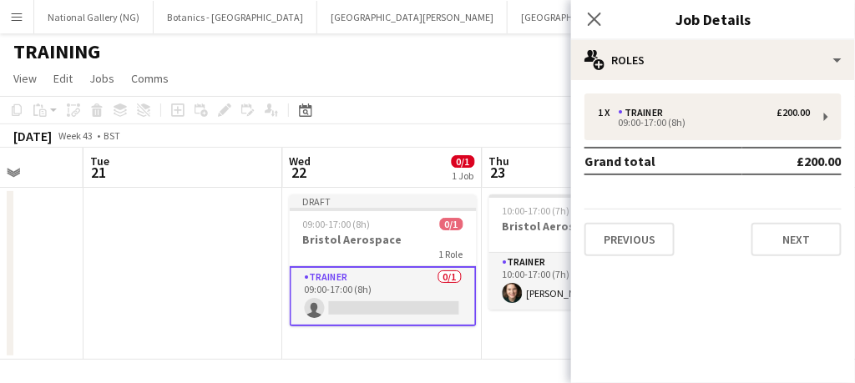
click at [399, 286] on app-card-role "Trainer 0/1 09:00-17:00 (8h) single-neutral-actions" at bounding box center [383, 296] width 187 height 60
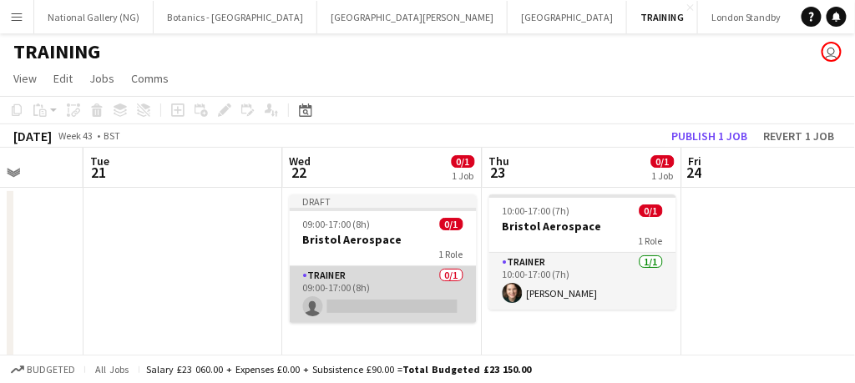
click at [399, 286] on app-card-role "Trainer 0/1 09:00-17:00 (8h) single-neutral-actions" at bounding box center [383, 294] width 187 height 57
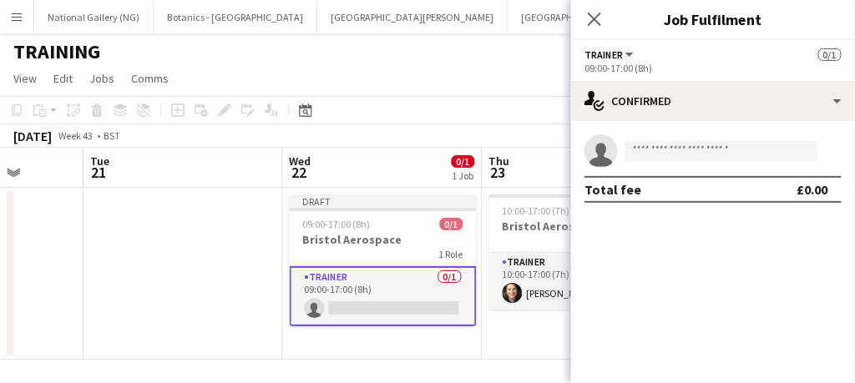
click at [399, 286] on app-card-role "Trainer 0/1 09:00-17:00 (8h) single-neutral-actions" at bounding box center [383, 296] width 187 height 60
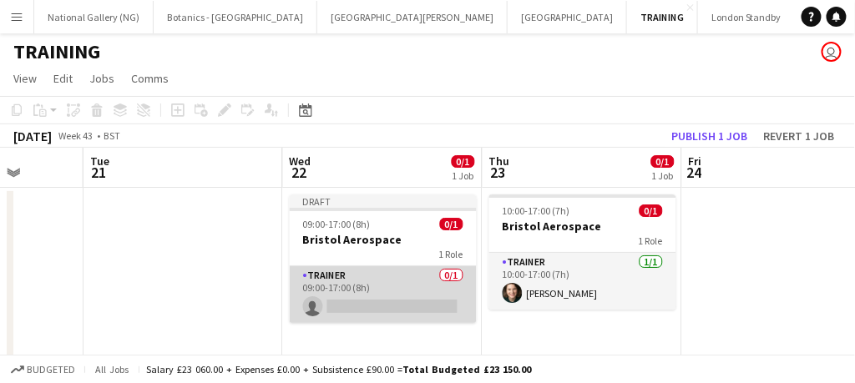
click at [399, 286] on app-card-role "Trainer 0/1 09:00-17:00 (8h) single-neutral-actions" at bounding box center [383, 294] width 187 height 57
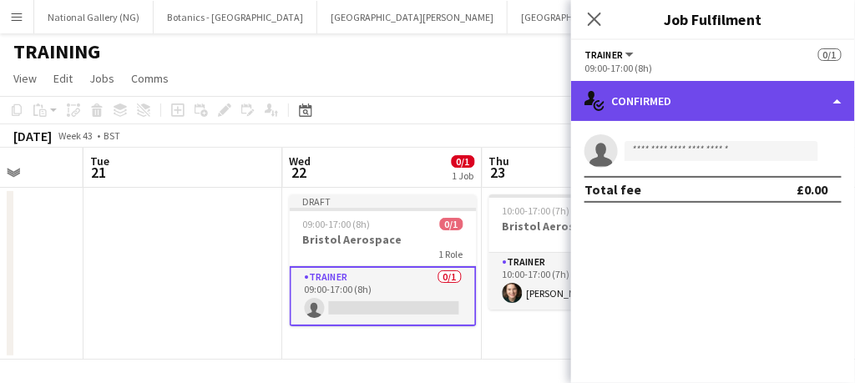
click at [697, 114] on div "single-neutral-actions-check-2 Confirmed" at bounding box center [713, 101] width 284 height 40
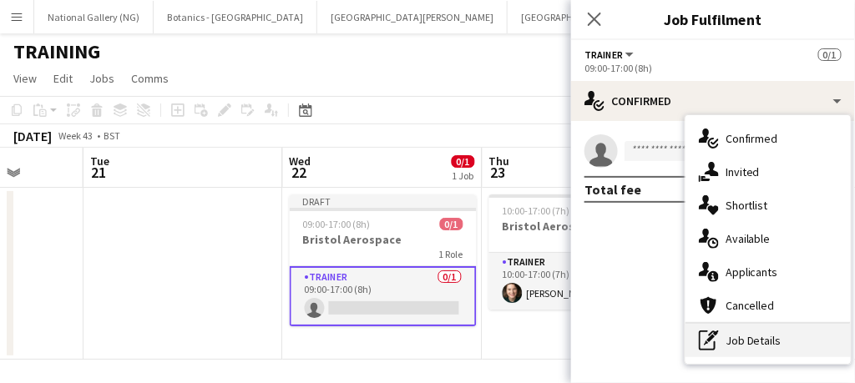
click at [721, 341] on div "pen-write Job Details" at bounding box center [768, 340] width 165 height 33
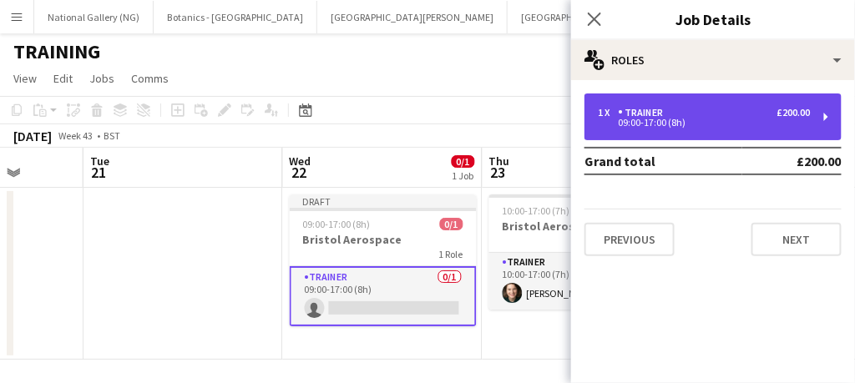
click at [644, 130] on div "1 x Trainer £200.00 09:00-17:00 (8h)" at bounding box center [713, 117] width 257 height 47
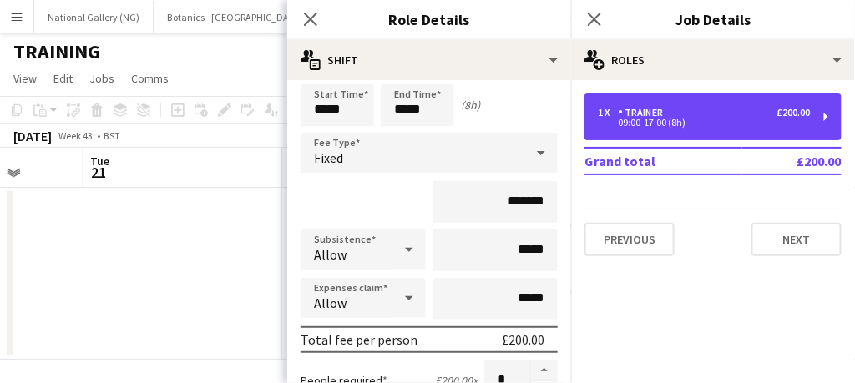
scroll to position [58, 0]
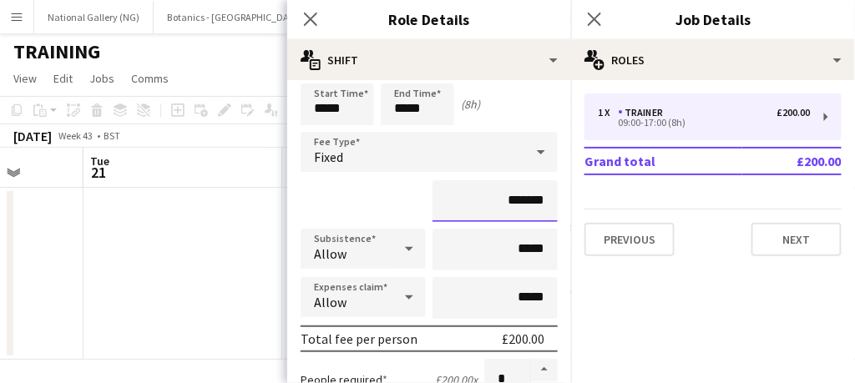
click at [513, 202] on input "*******" at bounding box center [495, 201] width 125 height 42
type input "*******"
click at [392, 219] on div "*******" at bounding box center [429, 201] width 257 height 42
click at [308, 18] on icon at bounding box center [310, 19] width 16 height 16
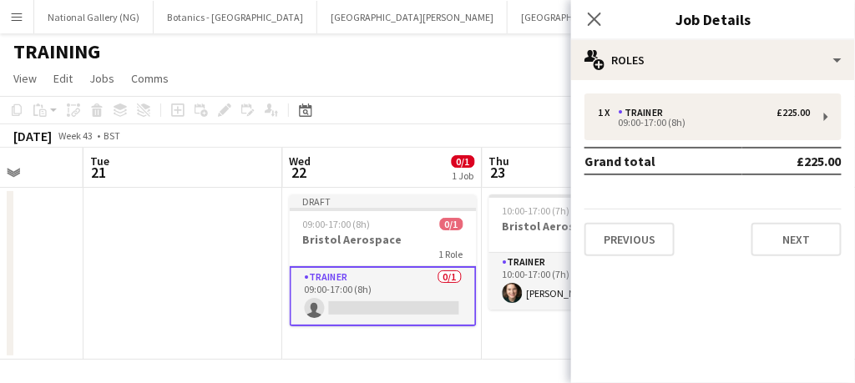
click at [398, 297] on app-card-role "Trainer 0/1 09:00-17:00 (8h) single-neutral-actions" at bounding box center [383, 296] width 187 height 60
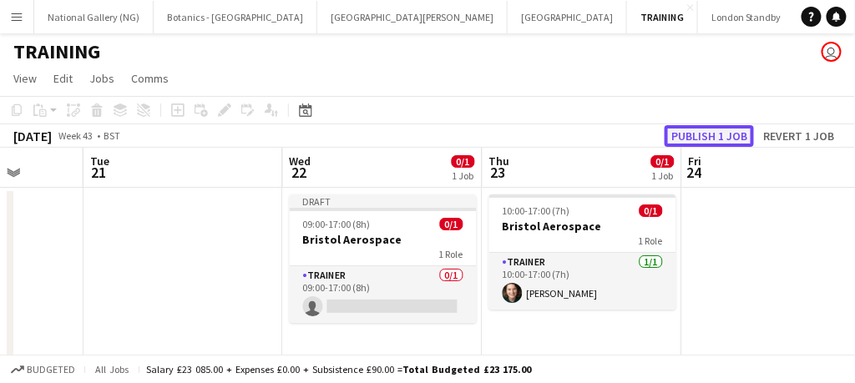
click at [710, 131] on button "Publish 1 job" at bounding box center [709, 136] width 89 height 22
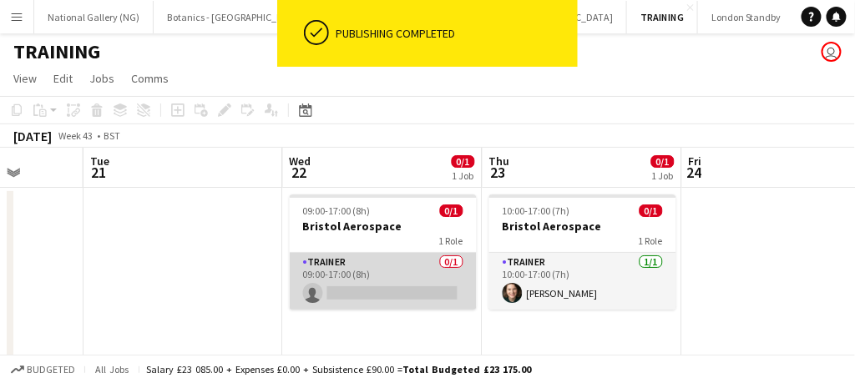
click at [384, 287] on app-card-role "Trainer 0/1 09:00-17:00 (8h) single-neutral-actions" at bounding box center [383, 281] width 187 height 57
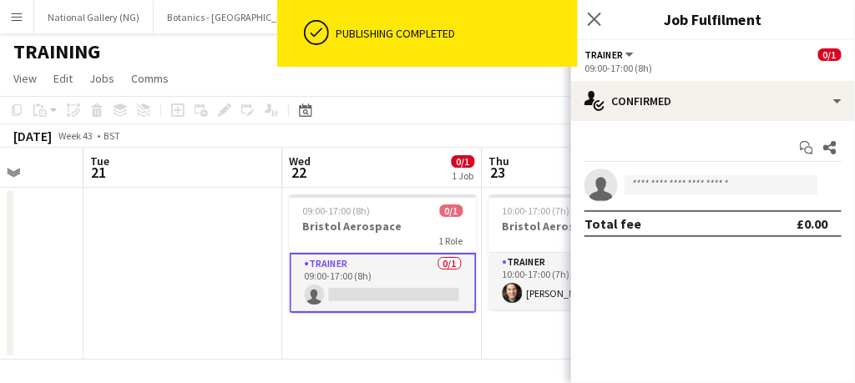
click at [384, 287] on app-card-role "Trainer 0/1 09:00-17:00 (8h) single-neutral-actions" at bounding box center [383, 283] width 187 height 60
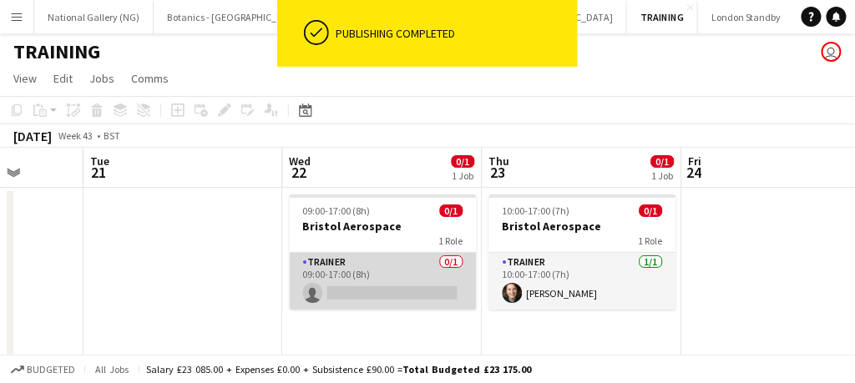
click at [367, 280] on app-card-role "Trainer 0/1 09:00-17:00 (8h) single-neutral-actions" at bounding box center [383, 281] width 187 height 57
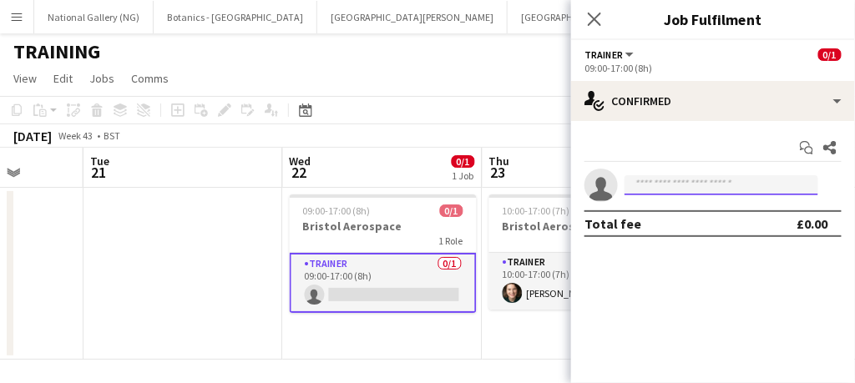
click at [672, 180] on input at bounding box center [722, 185] width 194 height 20
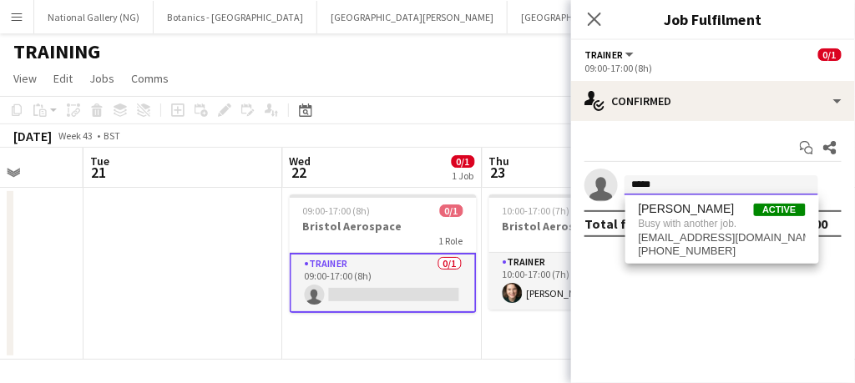
type input "*****"
click at [486, 353] on app-date-cell "10:00-17:00 (7h) 0/1 Bristol Aerospace 1 Role Trainer [DATE] 10:00-17:00 (7h) […" at bounding box center [583, 274] width 200 height 172
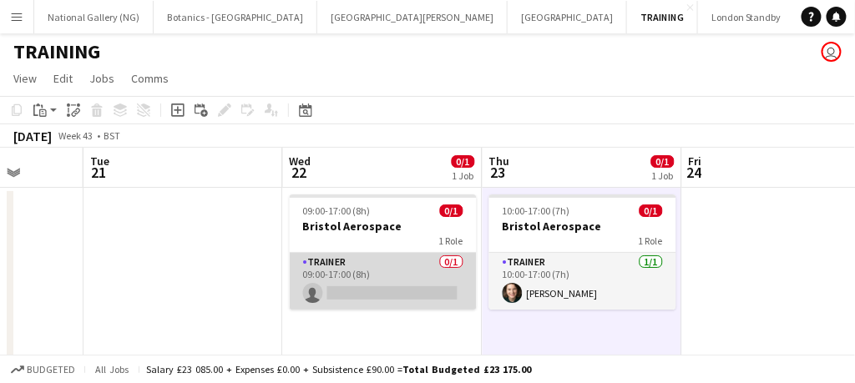
drag, startPoint x: 366, startPoint y: 268, endPoint x: 335, endPoint y: 277, distance: 32.0
click at [335, 277] on app-card-role "Trainer 0/1 09:00-17:00 (8h) single-neutral-actions" at bounding box center [383, 281] width 187 height 57
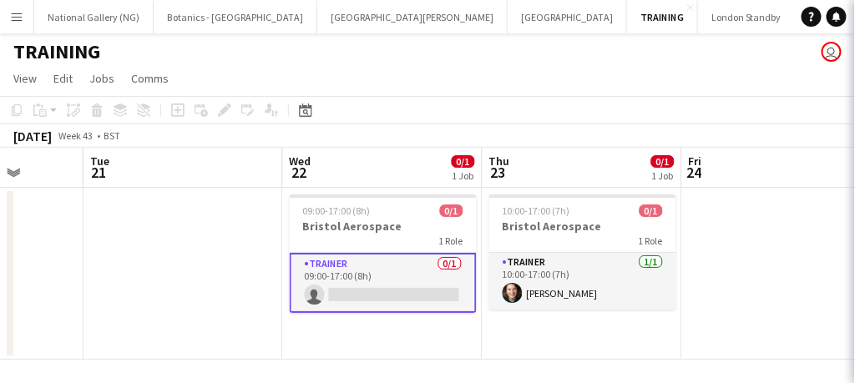
scroll to position [0, 515]
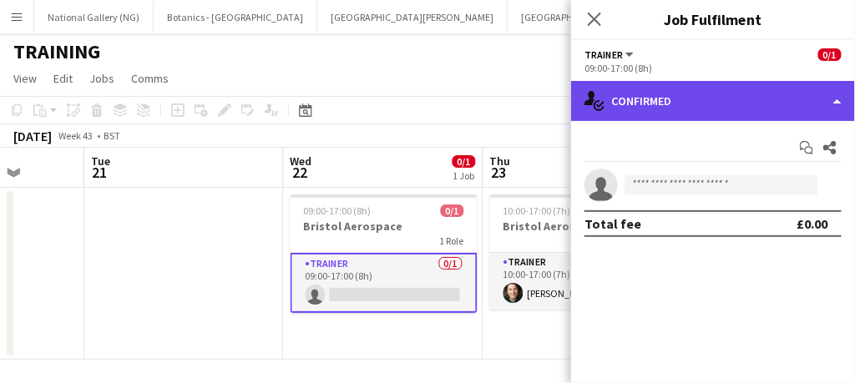
click at [666, 87] on div "single-neutral-actions-check-2 Confirmed" at bounding box center [713, 101] width 284 height 40
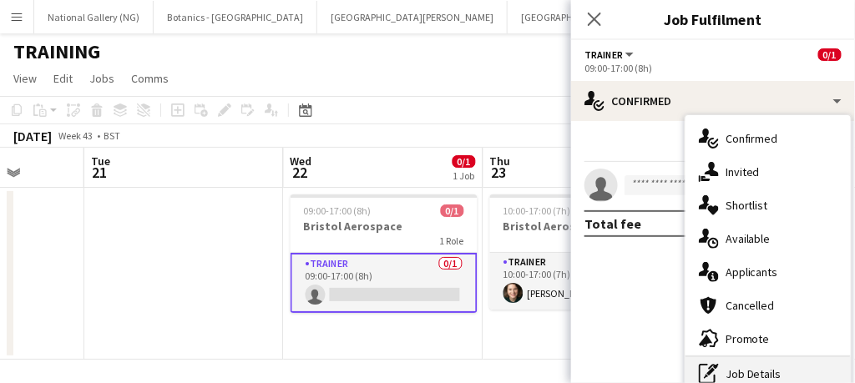
click at [758, 374] on div "pen-write Job Details" at bounding box center [768, 374] width 165 height 33
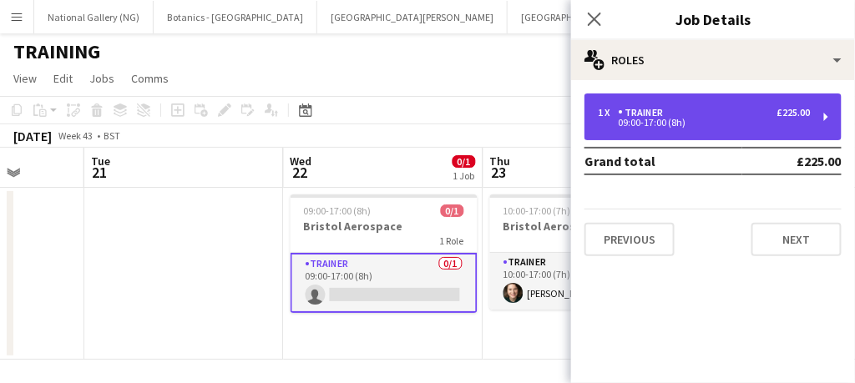
click at [685, 132] on div "1 x Trainer £225.00 09:00-17:00 (8h)" at bounding box center [713, 117] width 257 height 47
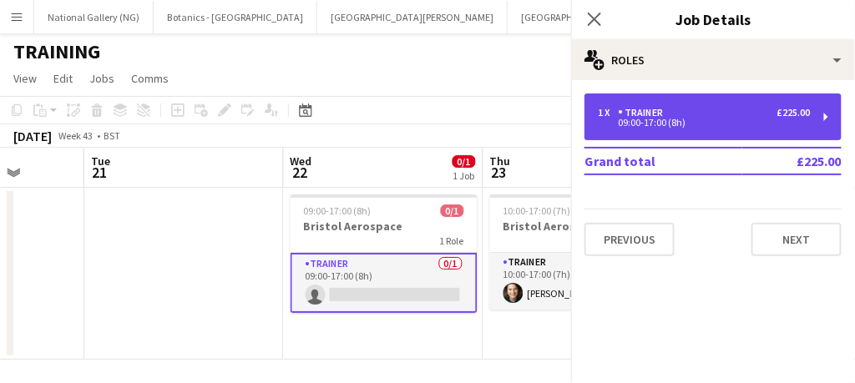
click at [685, 132] on div "1 x Trainer £225.00 09:00-17:00 (8h)" at bounding box center [713, 117] width 257 height 47
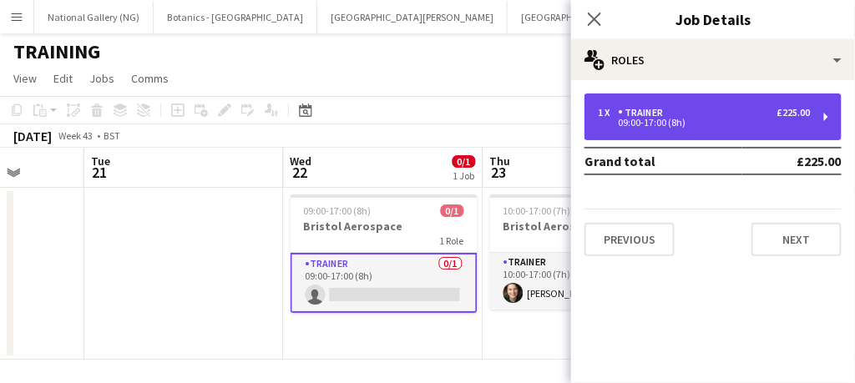
click at [685, 132] on div "1 x Trainer £225.00 09:00-17:00 (8h)" at bounding box center [713, 117] width 257 height 47
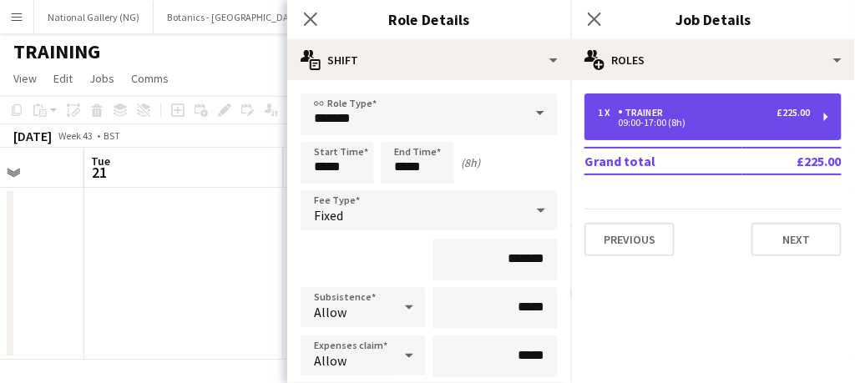
click at [743, 137] on div "1 x Trainer £225.00 09:00-17:00 (8h)" at bounding box center [713, 117] width 257 height 47
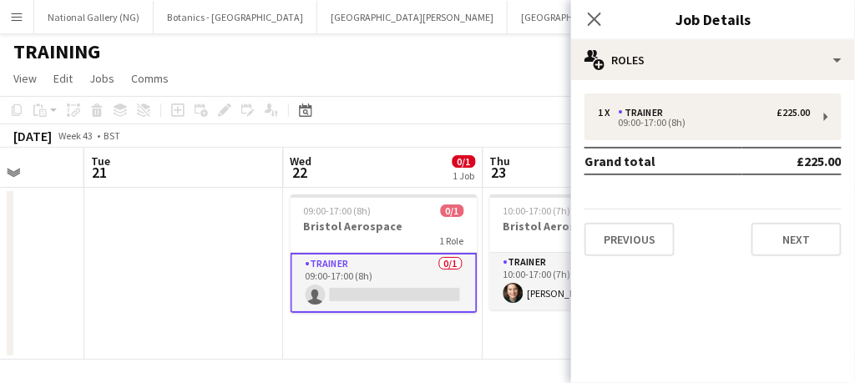
click at [398, 292] on app-card-role "Trainer 0/1 09:00-17:00 (8h) single-neutral-actions" at bounding box center [384, 283] width 187 height 60
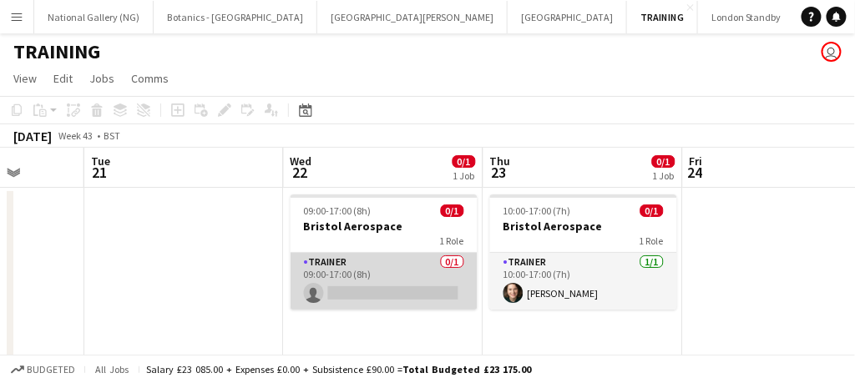
click at [398, 292] on app-card-role "Trainer 0/1 09:00-17:00 (8h) single-neutral-actions" at bounding box center [384, 281] width 187 height 57
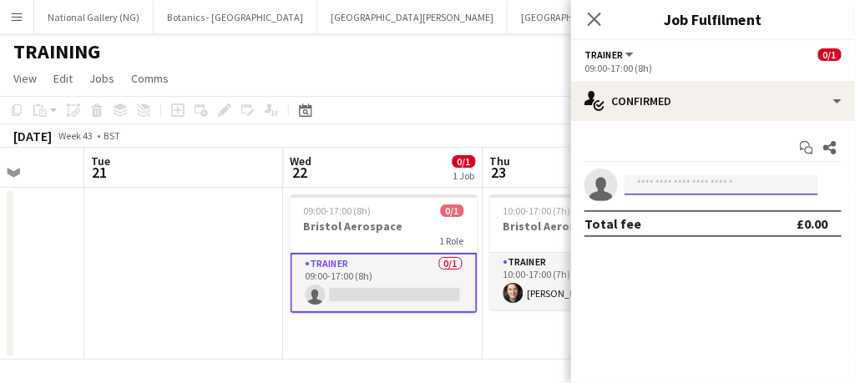
click at [667, 184] on input at bounding box center [722, 185] width 194 height 20
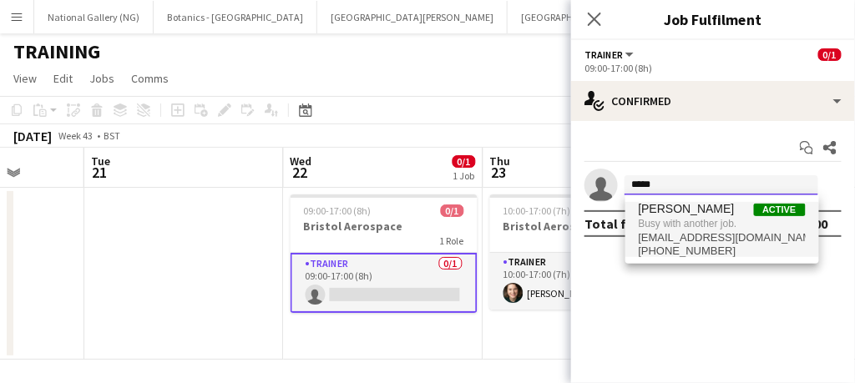
type input "*****"
click at [688, 243] on span "[EMAIL_ADDRESS][DOMAIN_NAME]" at bounding box center [722, 237] width 167 height 13
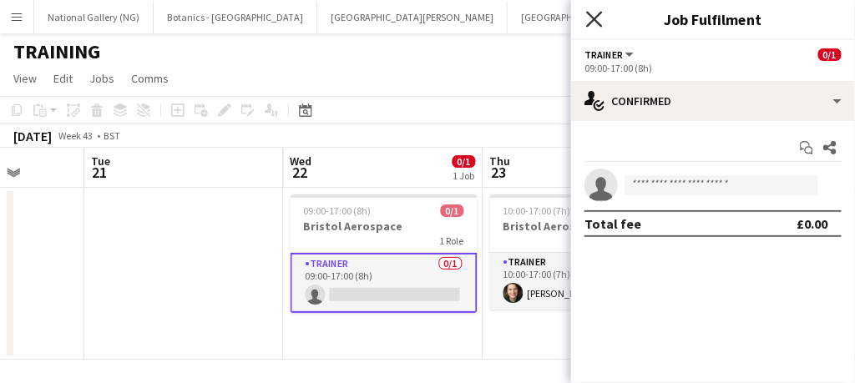
click at [593, 22] on icon at bounding box center [594, 19] width 16 height 16
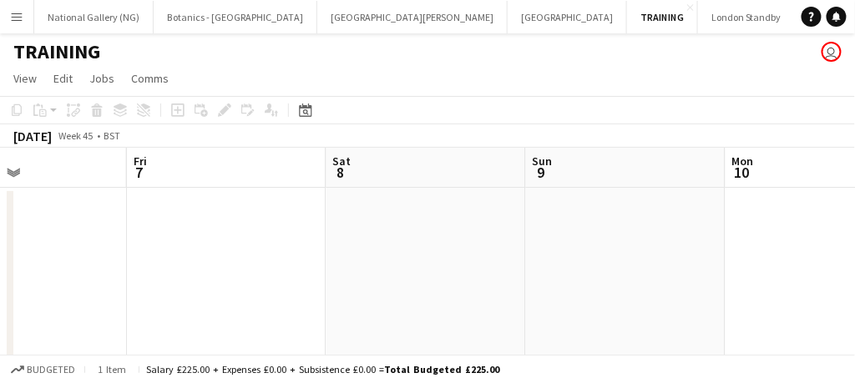
scroll to position [0, 718]
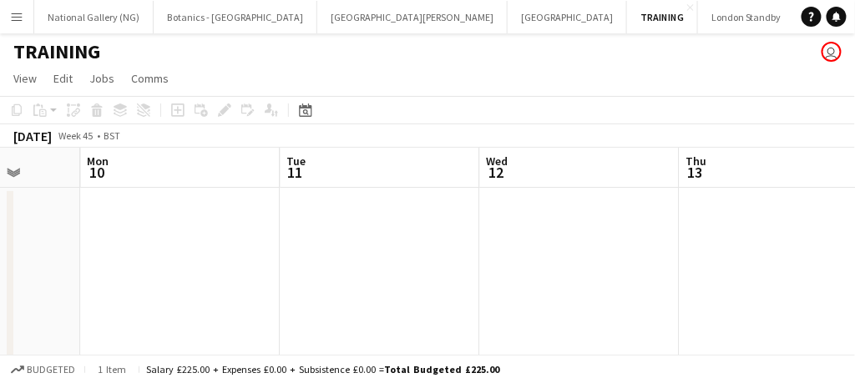
click at [186, 236] on app-date-cell at bounding box center [181, 274] width 200 height 172
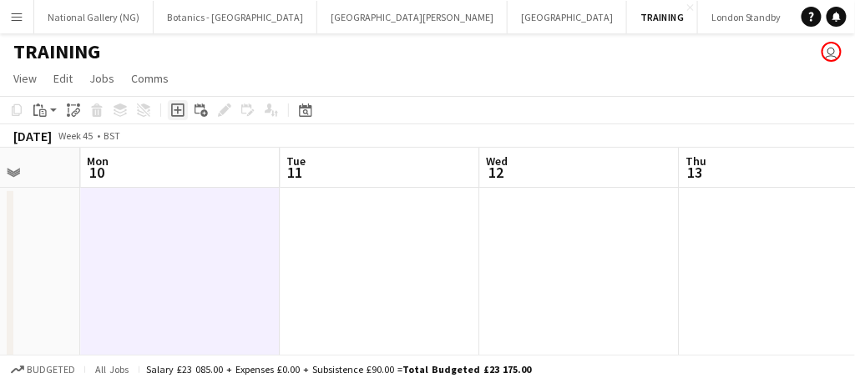
click at [175, 104] on icon at bounding box center [177, 110] width 13 height 13
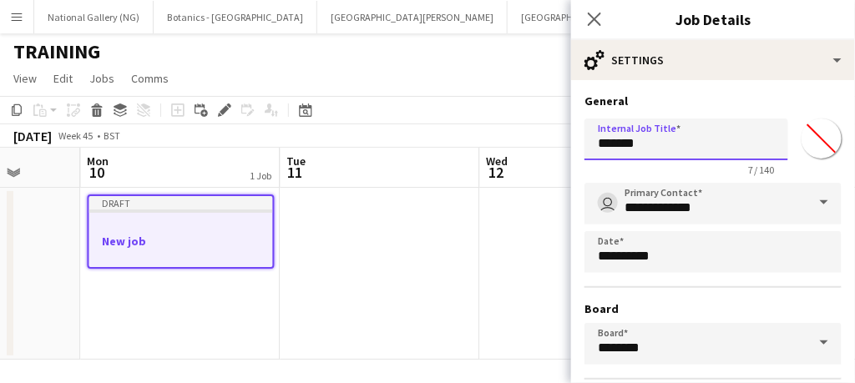
drag, startPoint x: 664, startPoint y: 151, endPoint x: 583, endPoint y: 140, distance: 81.9
click at [583, 140] on form "**********" at bounding box center [713, 340] width 284 height 493
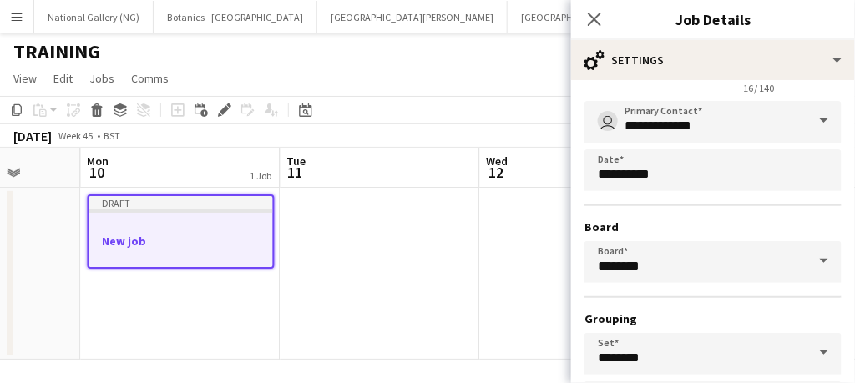
scroll to position [69, 0]
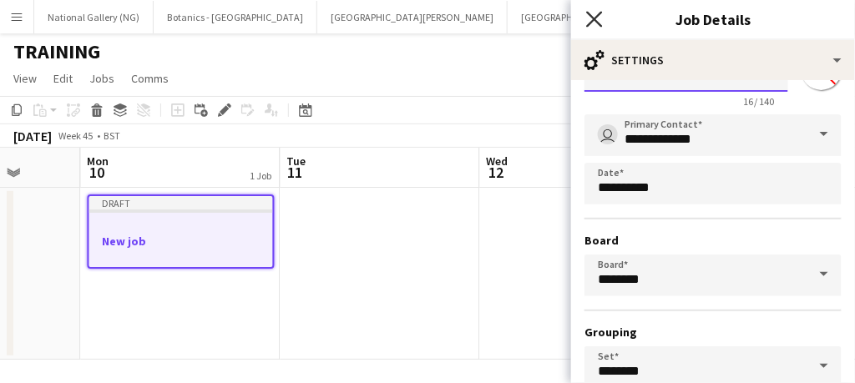
type input "**********"
click at [598, 19] on icon "Close pop-in" at bounding box center [594, 19] width 16 height 16
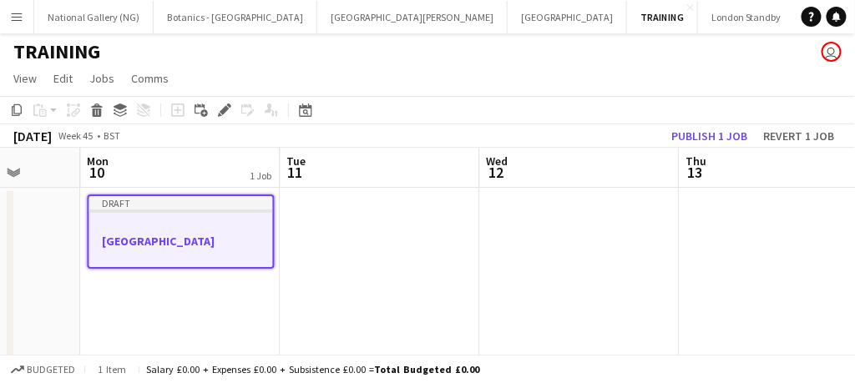
click at [203, 250] on div at bounding box center [181, 255] width 184 height 13
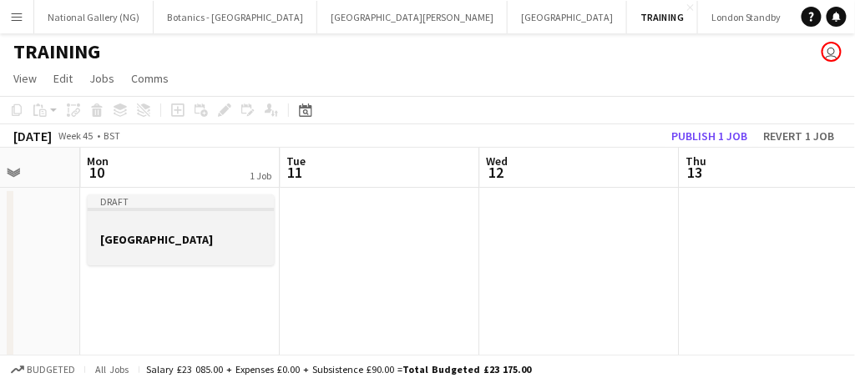
click at [203, 250] on div at bounding box center [181, 253] width 187 height 13
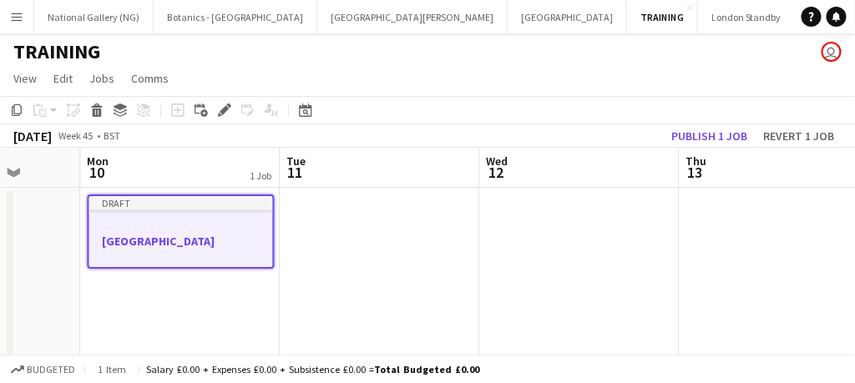
click at [203, 250] on div at bounding box center [181, 255] width 184 height 13
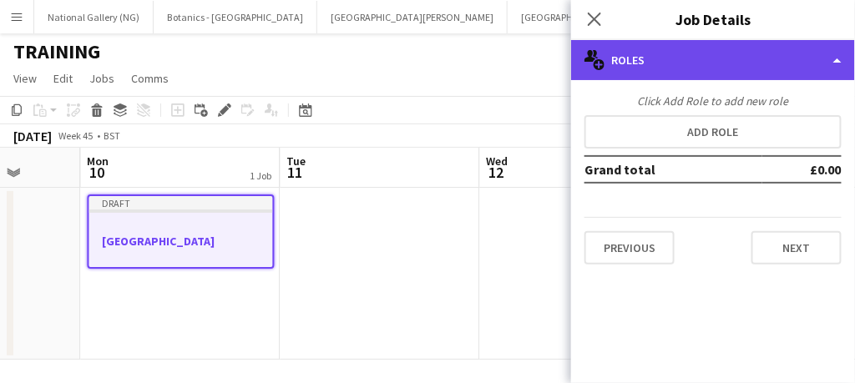
click at [706, 63] on div "multiple-users-add Roles" at bounding box center [713, 60] width 284 height 40
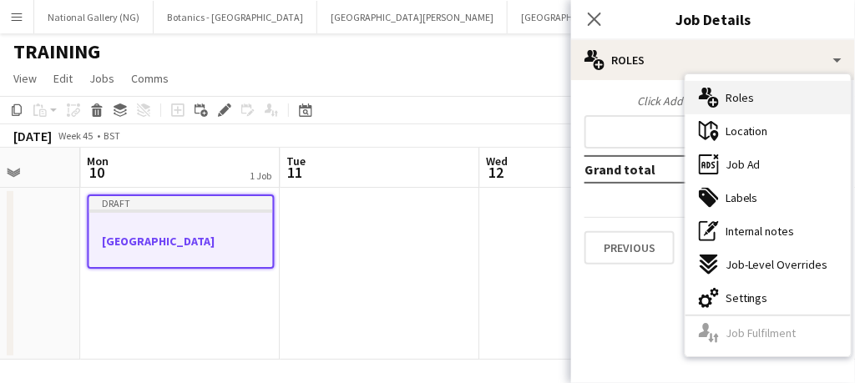
click at [743, 99] on span "Roles" at bounding box center [740, 97] width 28 height 15
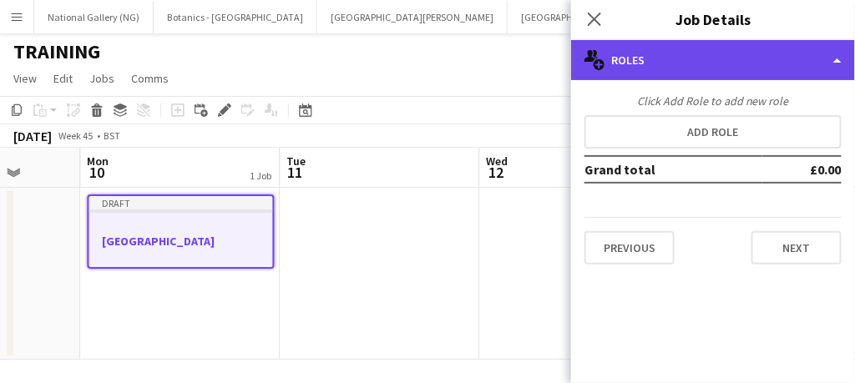
click at [807, 63] on div "multiple-users-add Roles" at bounding box center [713, 60] width 284 height 40
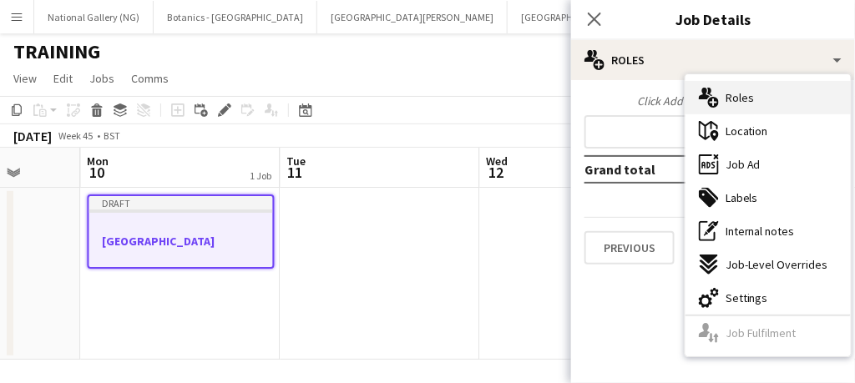
click at [748, 104] on span "Roles" at bounding box center [740, 97] width 28 height 15
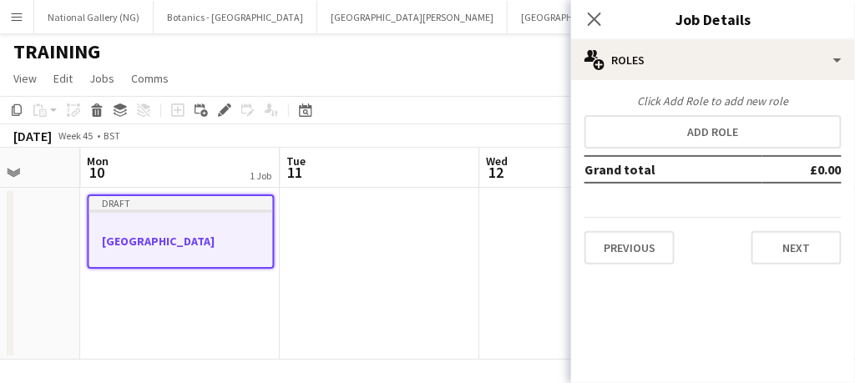
click at [703, 262] on div "Previous Next" at bounding box center [713, 241] width 257 height 48
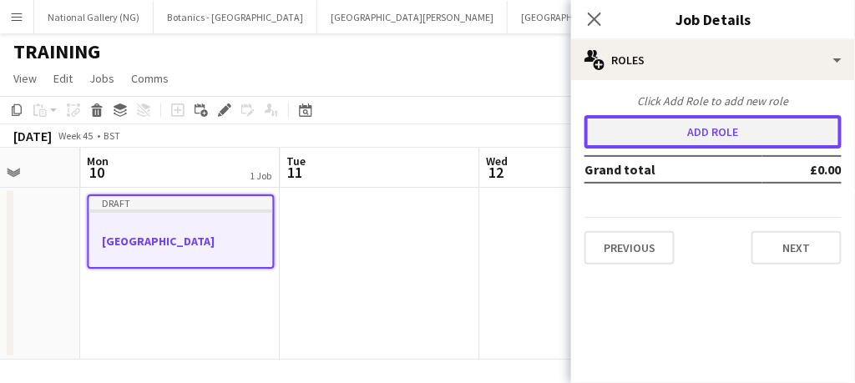
click at [702, 133] on button "Add role" at bounding box center [713, 131] width 257 height 33
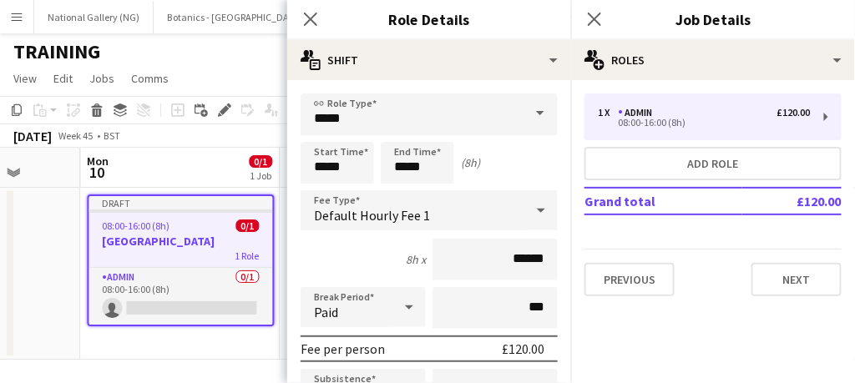
click at [531, 111] on span at bounding box center [540, 114] width 35 height 40
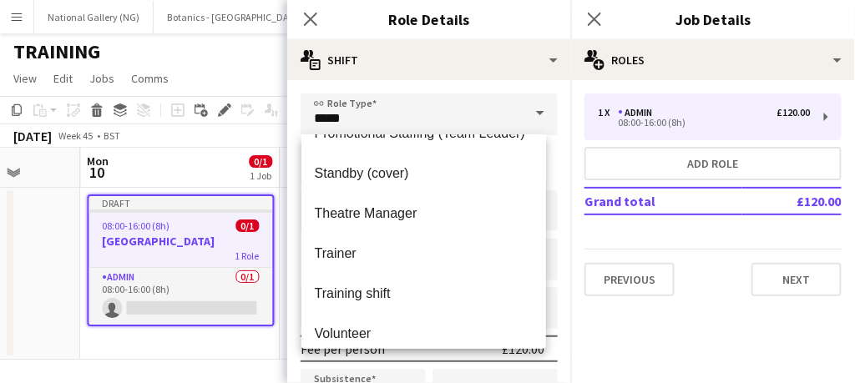
scroll to position [1231, 0]
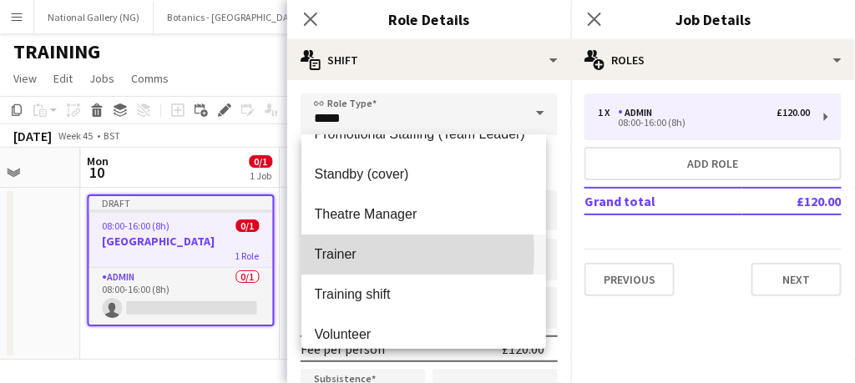
click at [345, 253] on span "Trainer" at bounding box center [424, 254] width 218 height 16
type input "*******"
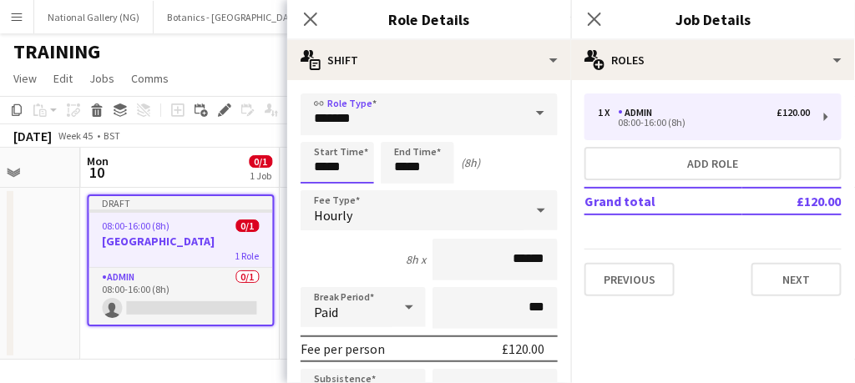
click at [351, 169] on input "*****" at bounding box center [338, 163] width 74 height 42
type input "*****"
click at [327, 128] on div at bounding box center [320, 133] width 33 height 17
click at [444, 163] on input "*****" at bounding box center [418, 163] width 74 height 42
type input "*****"
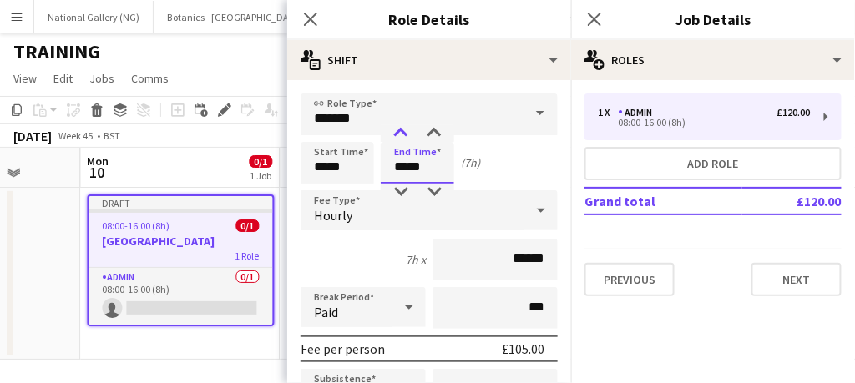
click at [405, 134] on div at bounding box center [400, 133] width 33 height 17
click at [416, 263] on div "8h x ******" at bounding box center [429, 260] width 257 height 42
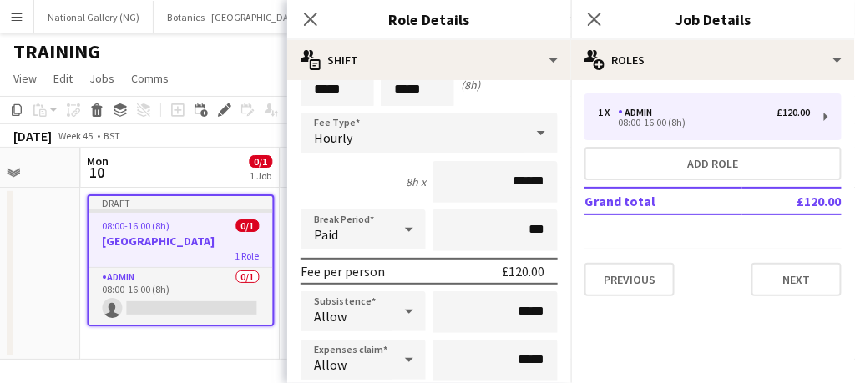
click at [406, 128] on div "Hourly" at bounding box center [413, 133] width 224 height 40
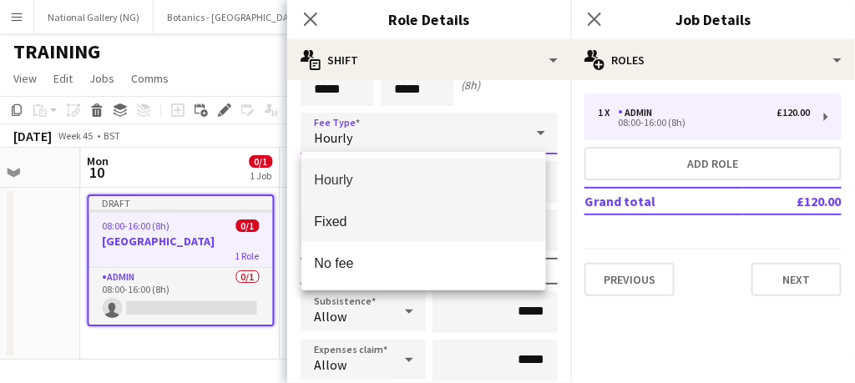
click at [355, 219] on span "Fixed" at bounding box center [424, 222] width 218 height 16
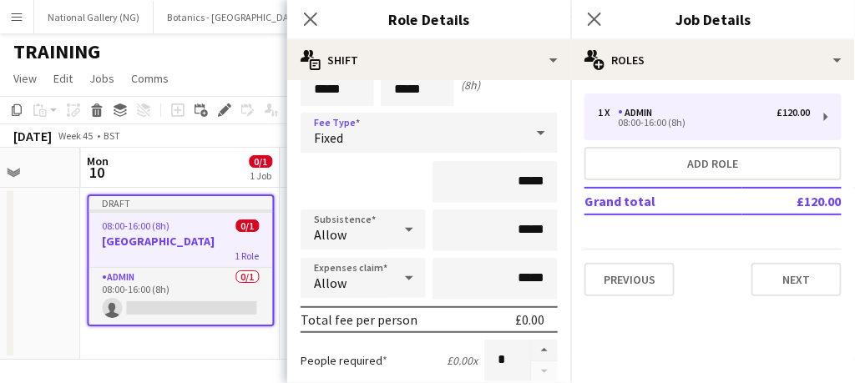
scroll to position [109, 0]
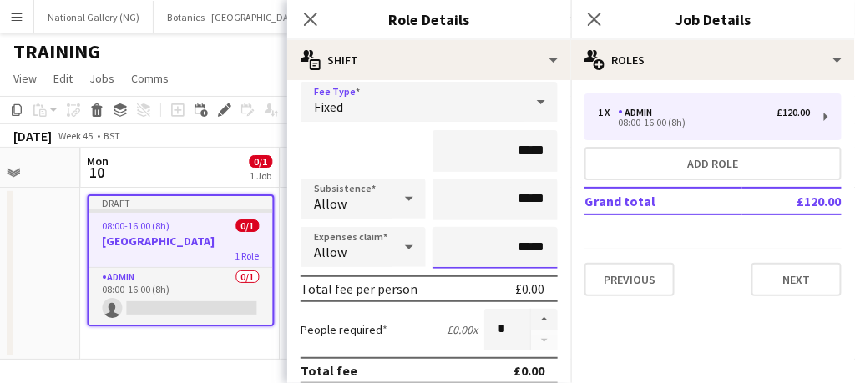
click at [498, 257] on input "*****" at bounding box center [495, 248] width 125 height 42
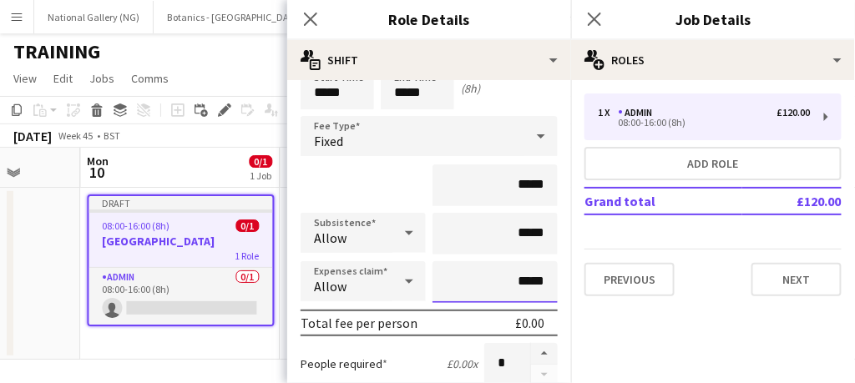
scroll to position [78, 0]
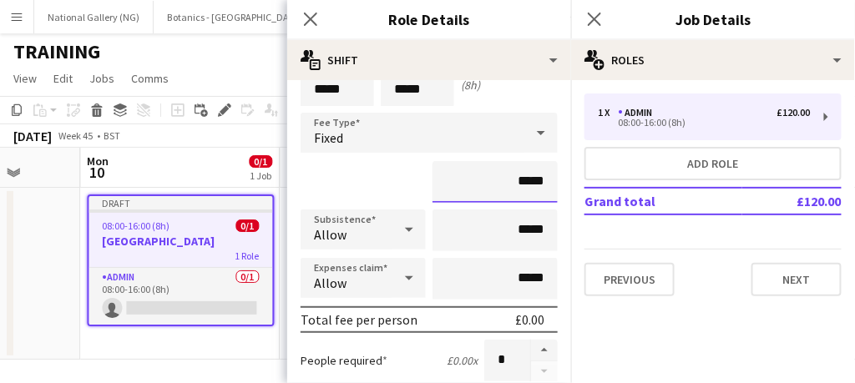
click at [535, 175] on input "*****" at bounding box center [495, 182] width 125 height 42
type input "**"
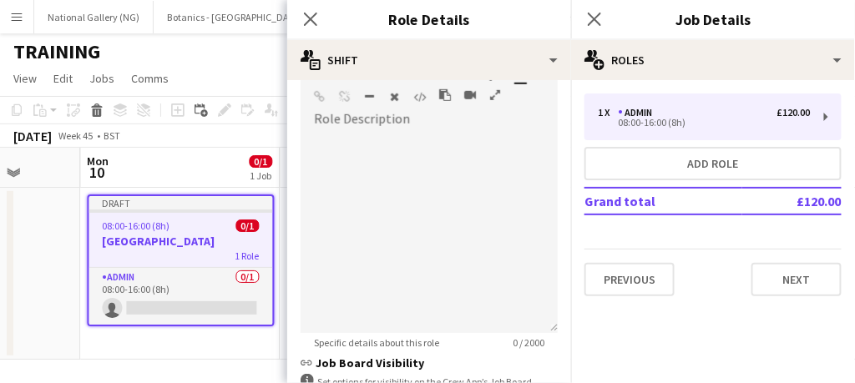
scroll to position [560, 0]
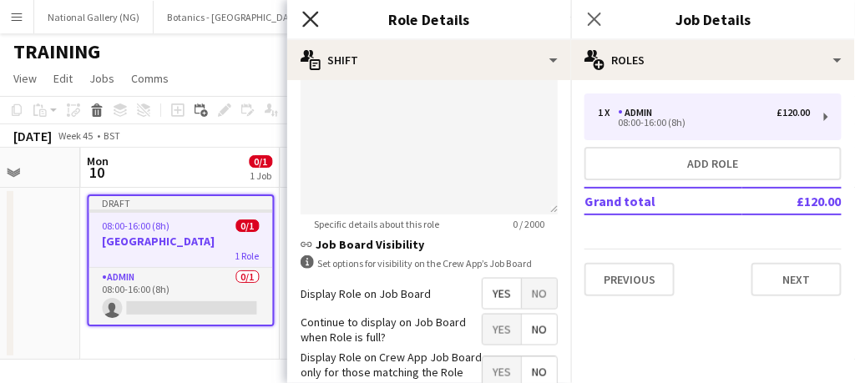
type input "****"
click at [312, 23] on icon "Close pop-in" at bounding box center [310, 19] width 16 height 16
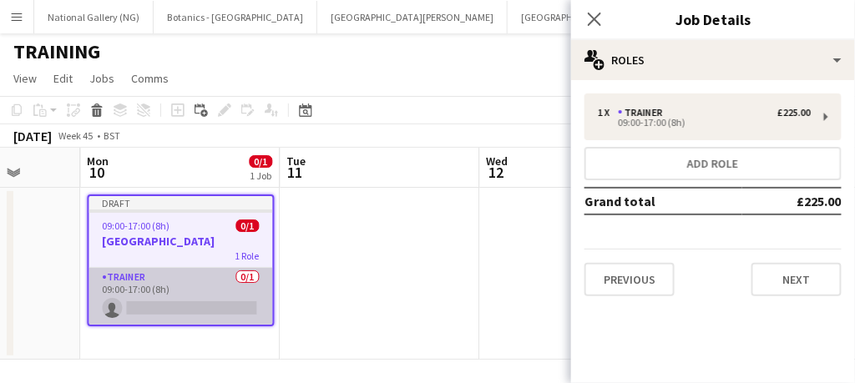
click at [207, 283] on app-card-role "Trainer 0/1 09:00-17:00 (8h) single-neutral-actions" at bounding box center [181, 296] width 184 height 57
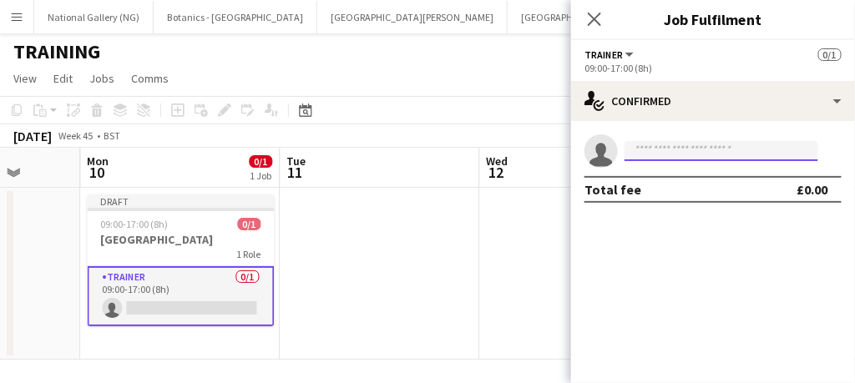
click at [663, 147] on input at bounding box center [722, 151] width 194 height 20
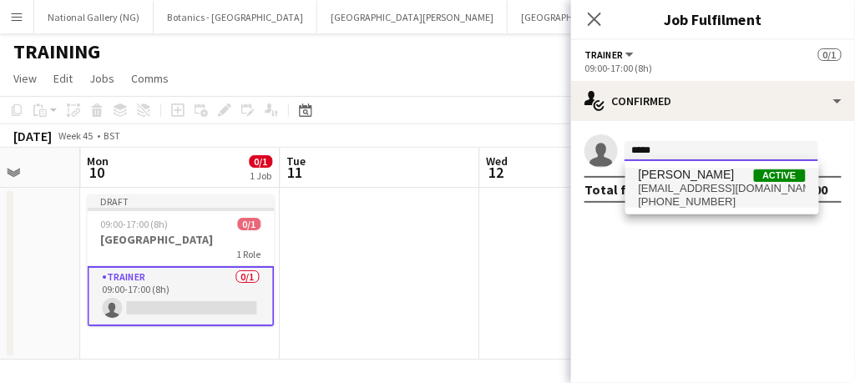
type input "*****"
click at [662, 196] on span "[PHONE_NUMBER]" at bounding box center [722, 201] width 167 height 13
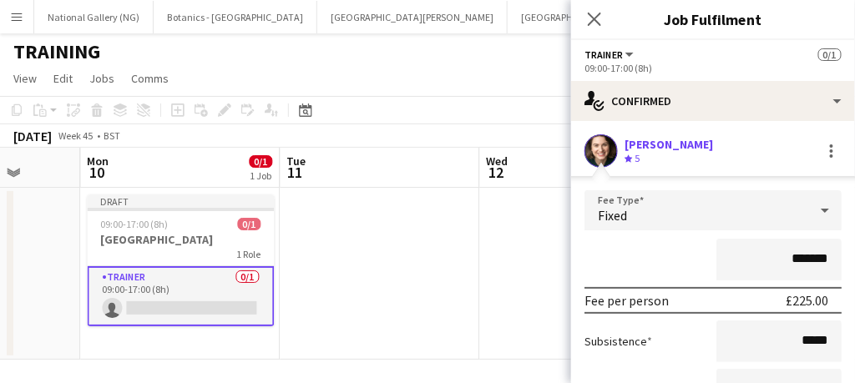
scroll to position [155, 0]
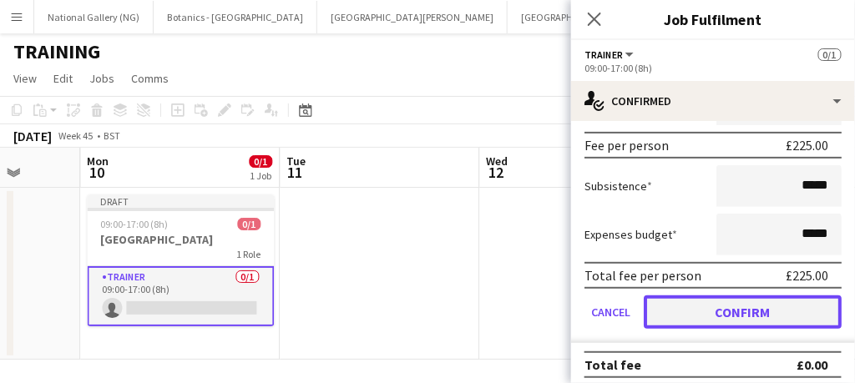
click at [706, 316] on button "Confirm" at bounding box center [743, 312] width 198 height 33
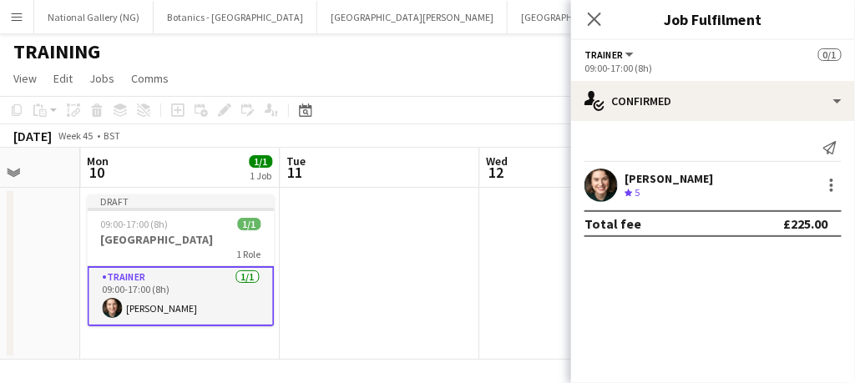
scroll to position [0, 0]
click at [597, 22] on icon at bounding box center [594, 19] width 16 height 16
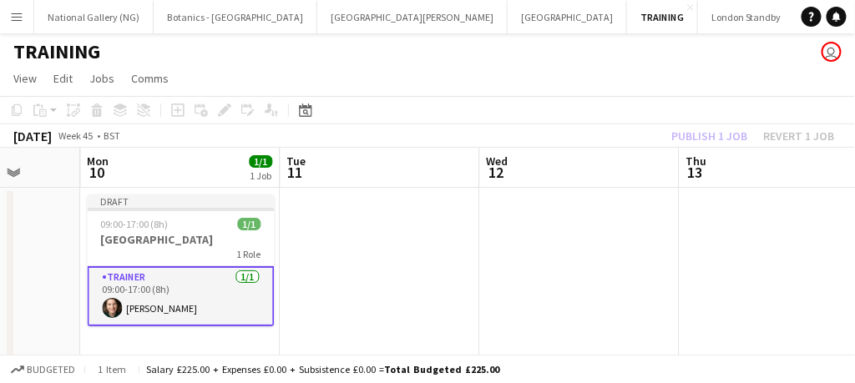
click at [213, 293] on app-card-role "Trainer [DATE] 09:00-17:00 (8h) [PERSON_NAME]" at bounding box center [181, 296] width 187 height 60
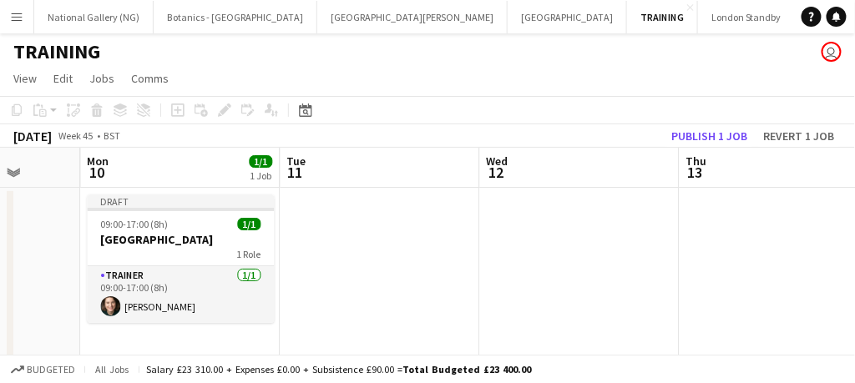
click at [315, 233] on app-date-cell at bounding box center [381, 274] width 200 height 172
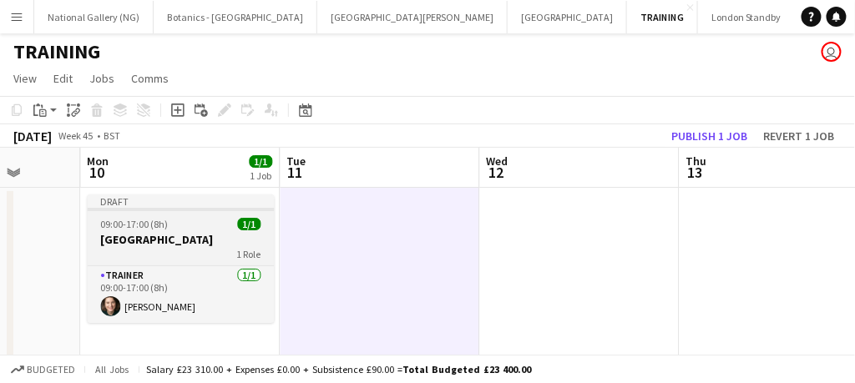
click at [142, 235] on h3 "[GEOGRAPHIC_DATA]" at bounding box center [181, 239] width 187 height 15
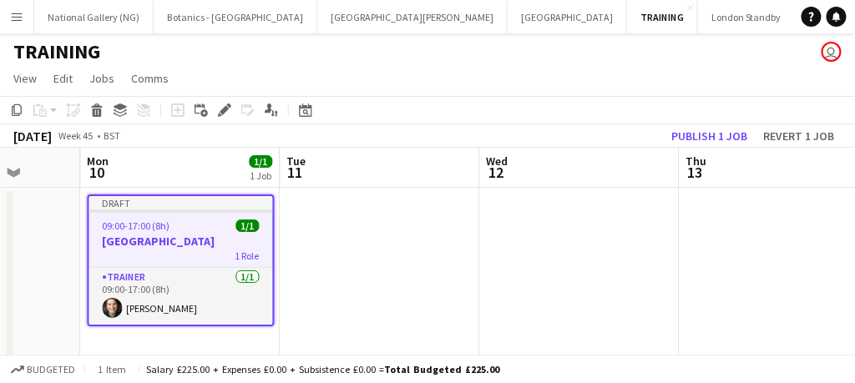
click at [142, 235] on h3 "[GEOGRAPHIC_DATA]" at bounding box center [181, 241] width 184 height 15
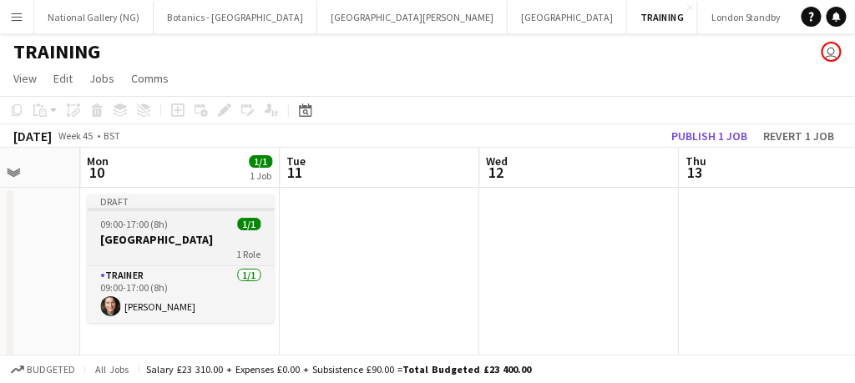
click at [142, 235] on h3 "[GEOGRAPHIC_DATA]" at bounding box center [181, 239] width 187 height 15
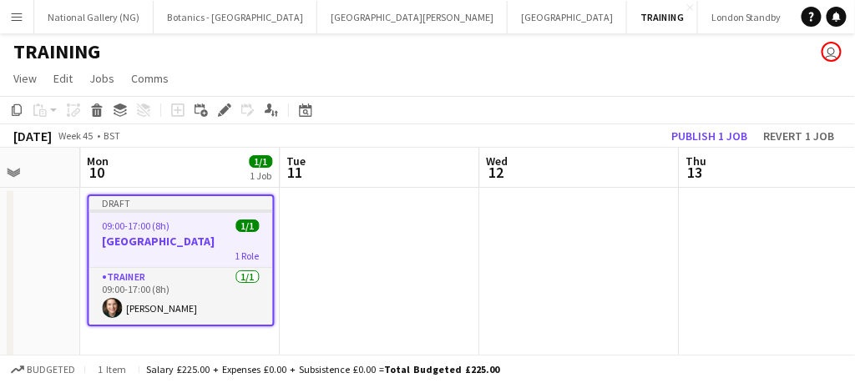
click at [306, 252] on app-date-cell at bounding box center [381, 274] width 200 height 172
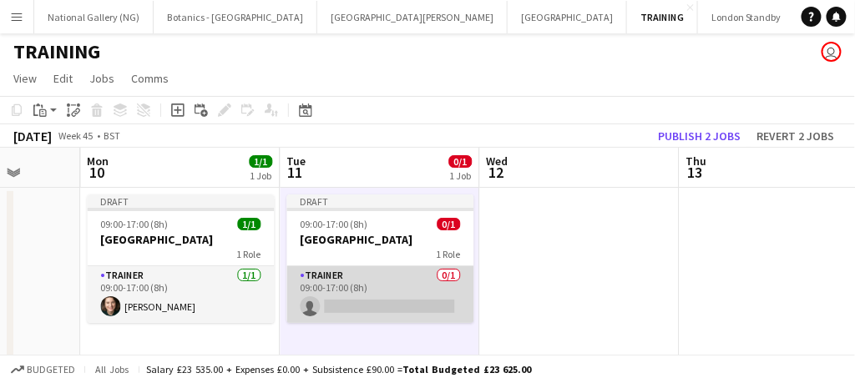
click at [402, 288] on app-card-role "Trainer 0/1 09:00-17:00 (8h) single-neutral-actions" at bounding box center [380, 294] width 187 height 57
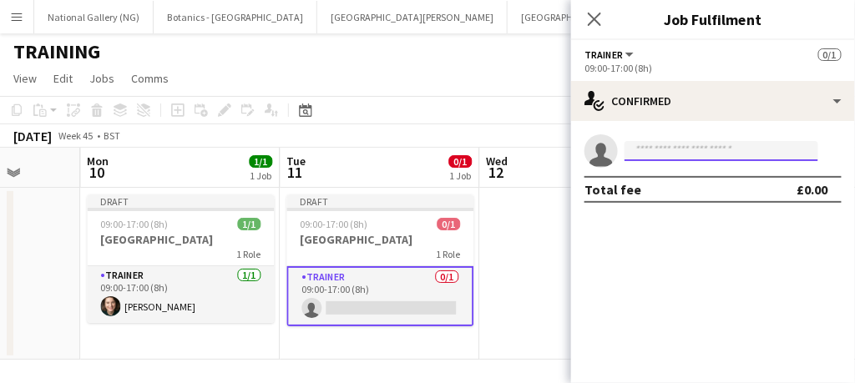
click at [681, 148] on input at bounding box center [722, 151] width 194 height 20
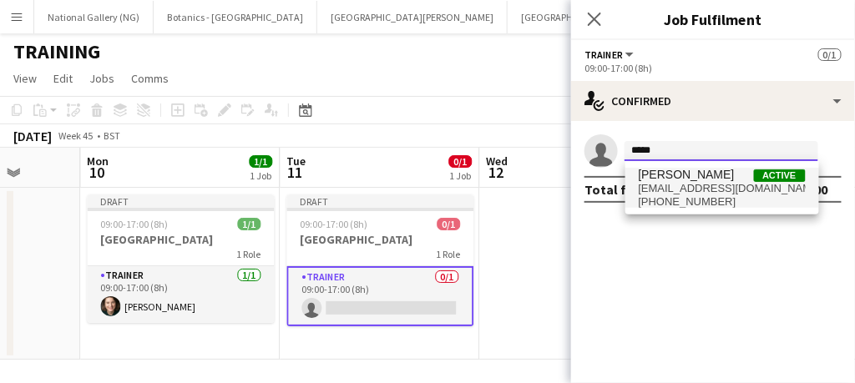
type input "*****"
click at [678, 195] on span "[PHONE_NUMBER]" at bounding box center [722, 201] width 167 height 13
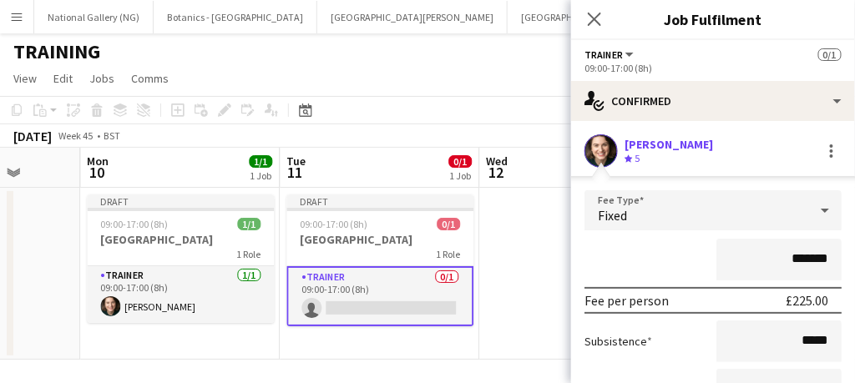
scroll to position [161, 0]
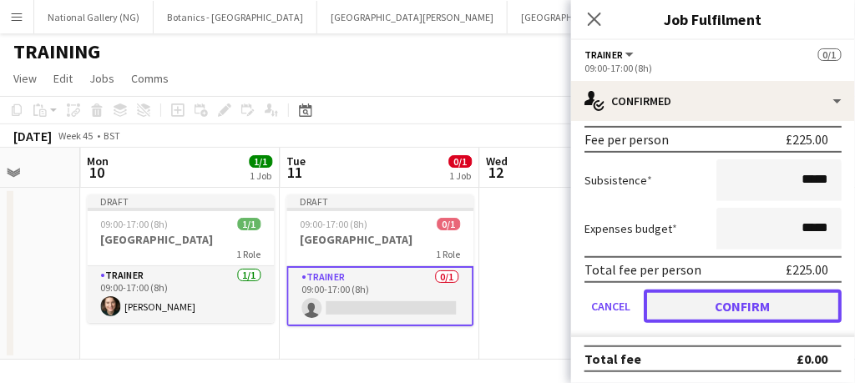
click at [713, 299] on button "Confirm" at bounding box center [743, 306] width 198 height 33
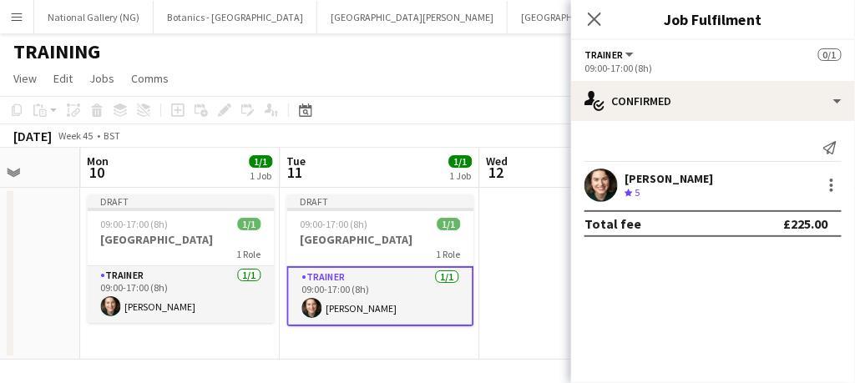
scroll to position [0, 0]
click at [600, 15] on icon at bounding box center [594, 19] width 16 height 16
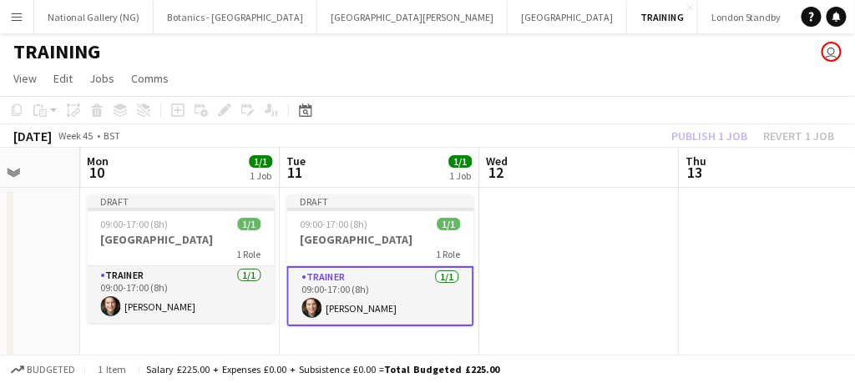
click at [405, 302] on app-card-role "Trainer [DATE] 09:00-17:00 (8h) [PERSON_NAME]" at bounding box center [380, 296] width 187 height 60
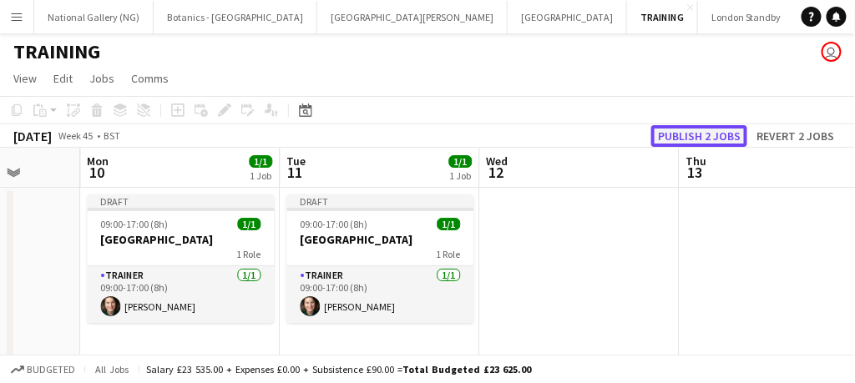
click at [700, 141] on button "Publish 2 jobs" at bounding box center [700, 136] width 96 height 22
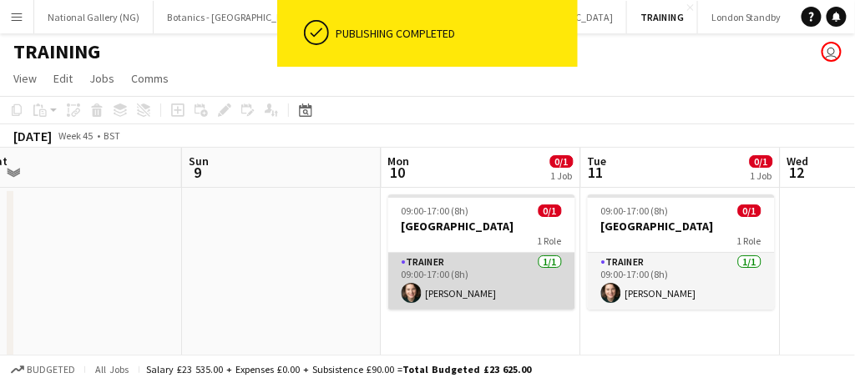
scroll to position [0, 417]
